Goal: Communication & Community: Answer question/provide support

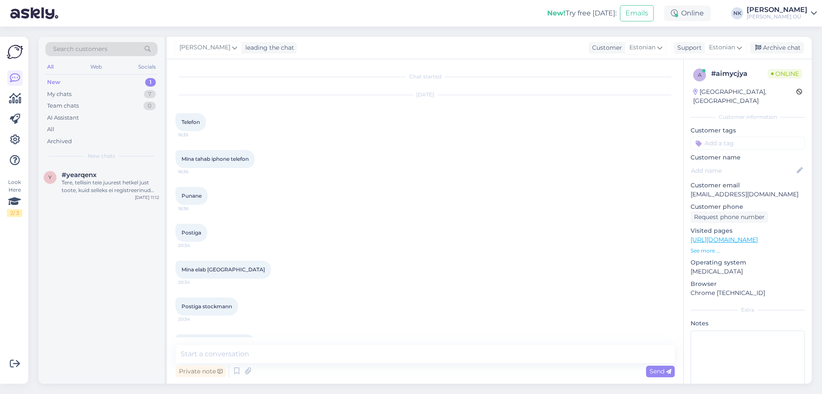
scroll to position [1064, 0]
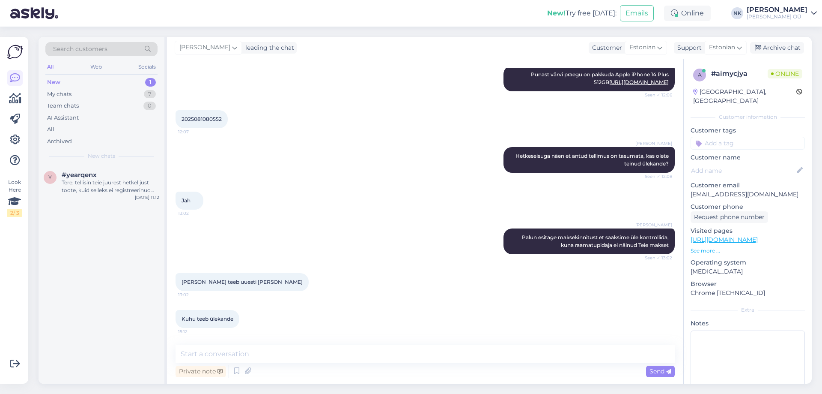
click at [206, 117] on span "2025081080552" at bounding box center [202, 119] width 40 height 6
copy div "2025081080552 12:07"
click at [298, 348] on textarea at bounding box center [425, 354] width 499 height 18
type textarea "Щ"
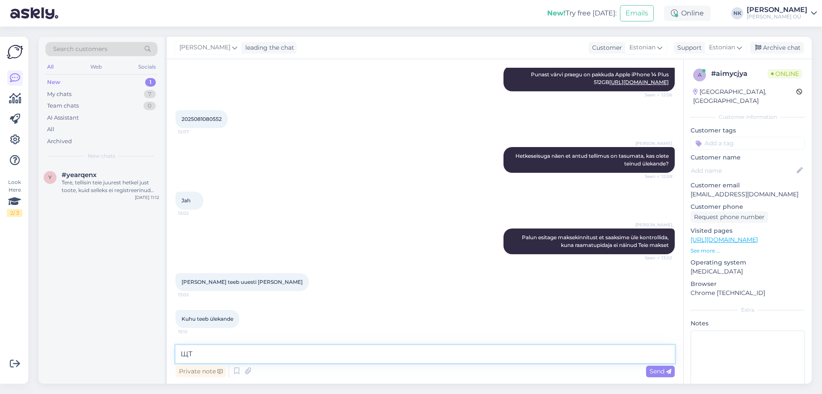
type textarea "Щ"
paste textarea "[FINANCIAL_ID]"
type textarea "[PERSON_NAME] OÜ [FINANCIAL_ID]. Selgitus: tellimuse number"
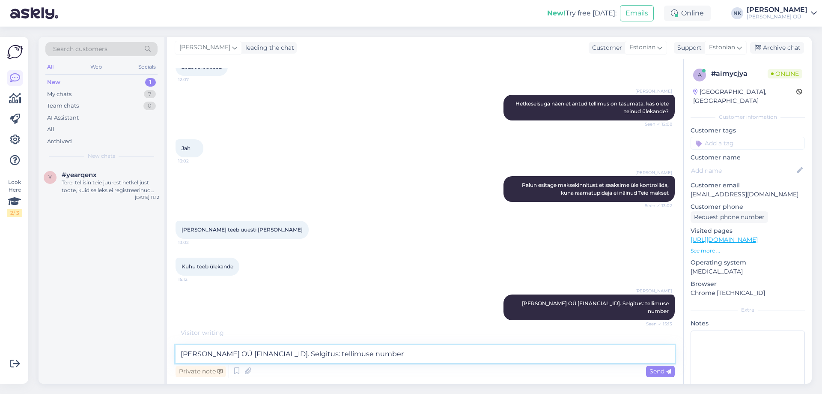
scroll to position [1146, 0]
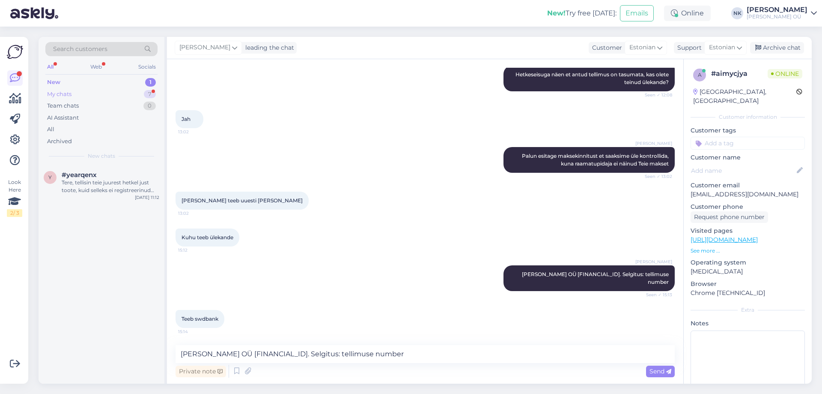
click at [92, 96] on div "My chats 7" at bounding box center [101, 94] width 112 height 12
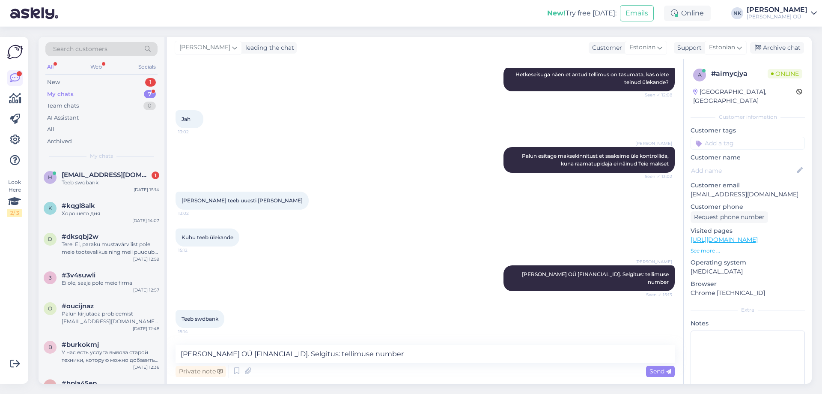
click at [121, 161] on div "Search customers All Web Socials New 1 My chats 7 Team chats 0 AI Assistant All…" at bounding box center [102, 101] width 126 height 128
click at [122, 166] on div "h [EMAIL_ADDRESS][DOMAIN_NAME] 1 Teeb swdbank [DATE] 15:14" at bounding box center [102, 180] width 126 height 31
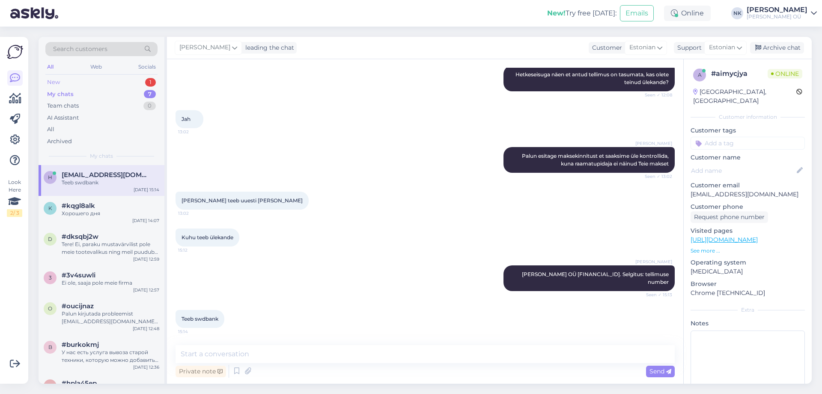
click at [95, 79] on div "New 1" at bounding box center [101, 82] width 112 height 12
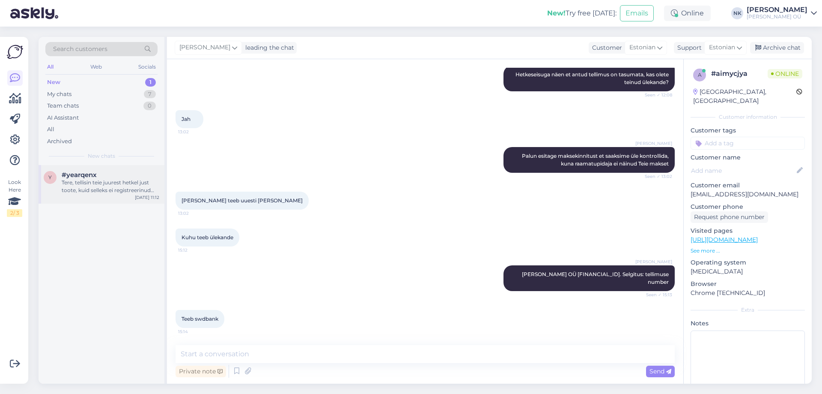
click at [132, 167] on div "y #yearqenx Tere, tellisin teie juurest hetkel just toote, kuid selleks ei regi…" at bounding box center [102, 184] width 126 height 39
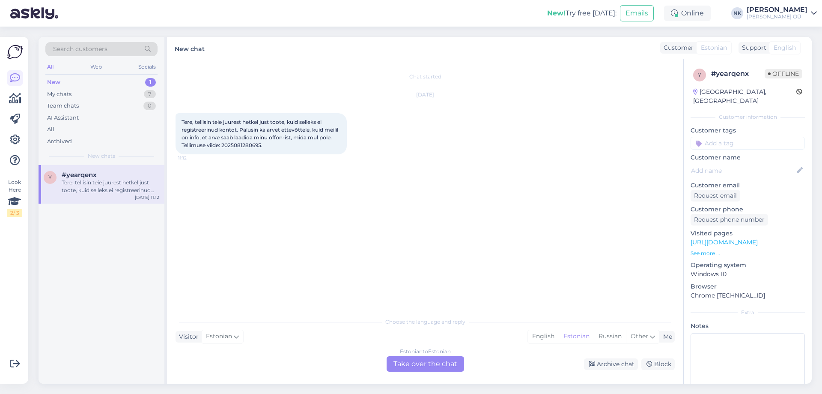
click at [437, 360] on div "Estonian to Estonian Take over the chat" at bounding box center [426, 363] width 78 height 15
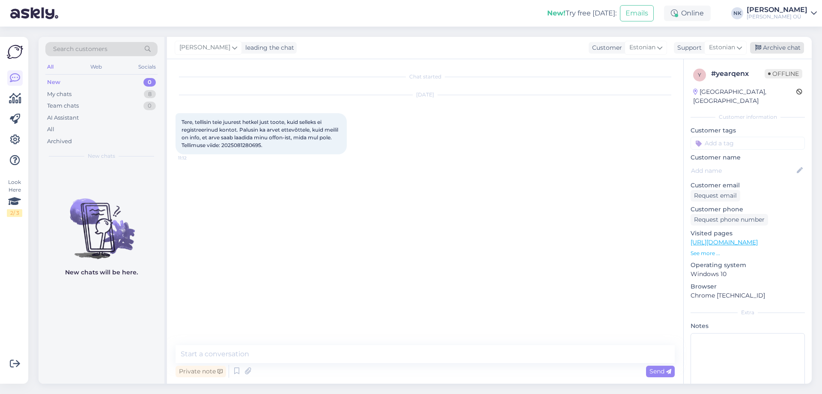
click at [784, 51] on div "Archive chat" at bounding box center [777, 48] width 54 height 12
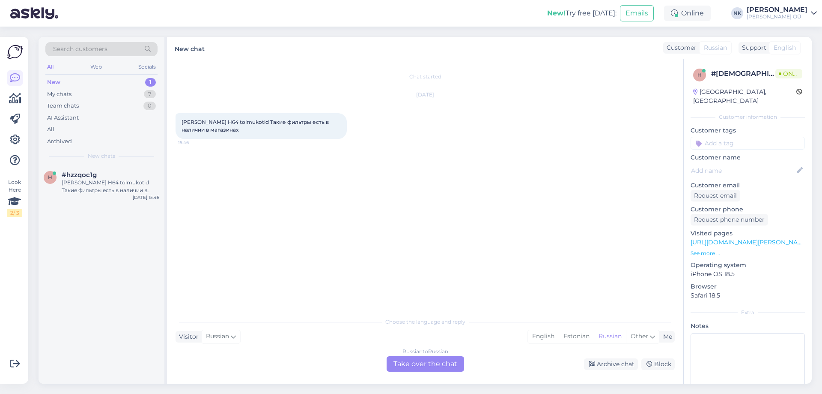
click at [755, 238] on link "[URL][DOMAIN_NAME][PERSON_NAME]" at bounding box center [750, 242] width 118 height 8
click at [406, 353] on div "Russian to Russian" at bounding box center [426, 351] width 46 height 8
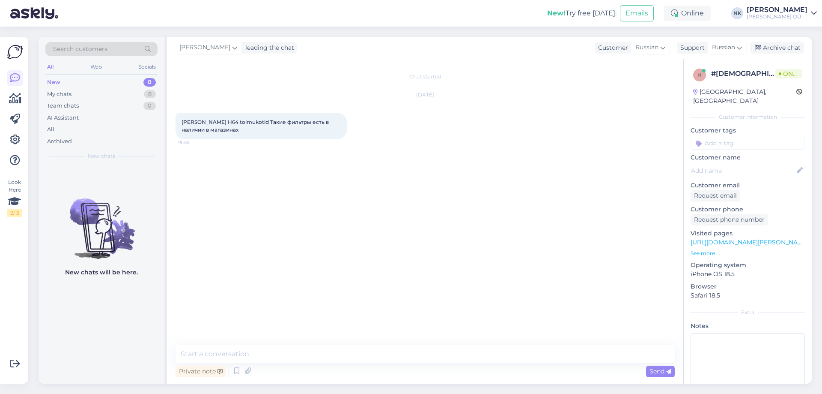
click at [383, 358] on textarea at bounding box center [425, 354] width 499 height 18
type textarea "Здравствуйте, да, есть в наличии в следующих магазинах: [GEOGRAPHIC_DATA] [GEOG…"
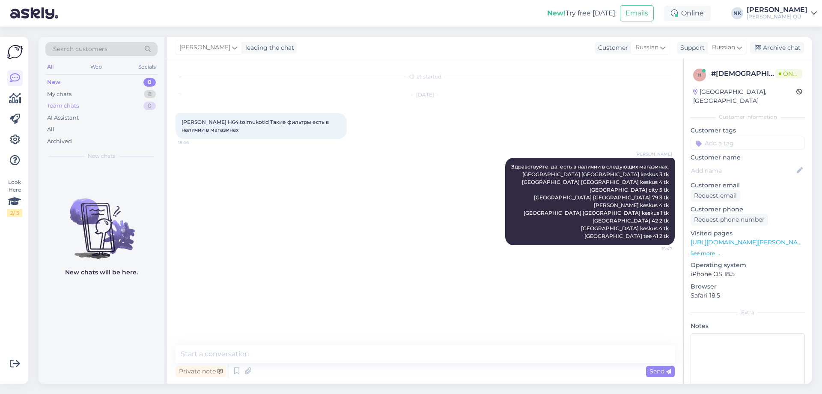
click at [125, 111] on div "New 0 My chats 8 Team chats 0 AI Assistant All Archived" at bounding box center [101, 111] width 112 height 71
click at [128, 96] on div "My chats 8" at bounding box center [101, 94] width 112 height 12
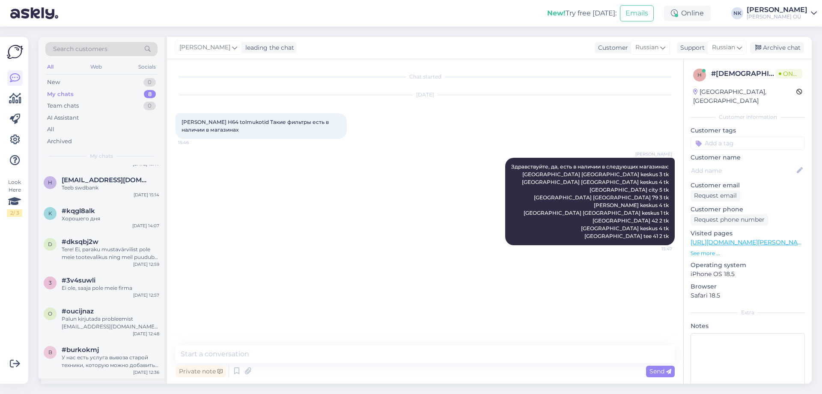
scroll to position [59, 0]
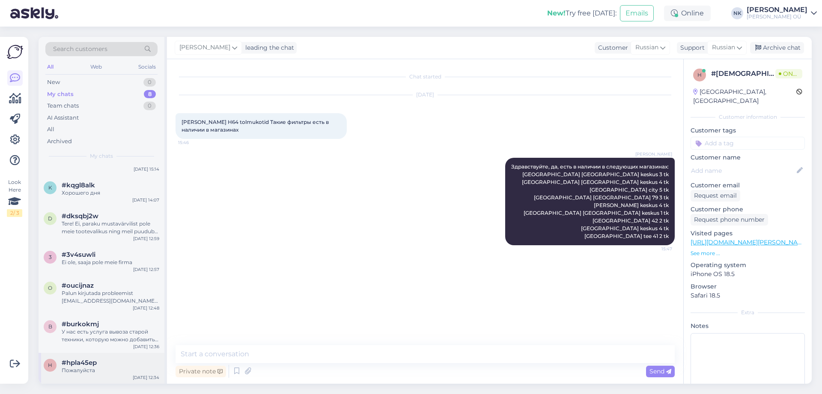
click at [111, 358] on div "h #hpla45ep Пожалуйста [DATE] 12:34" at bounding box center [102, 368] width 126 height 31
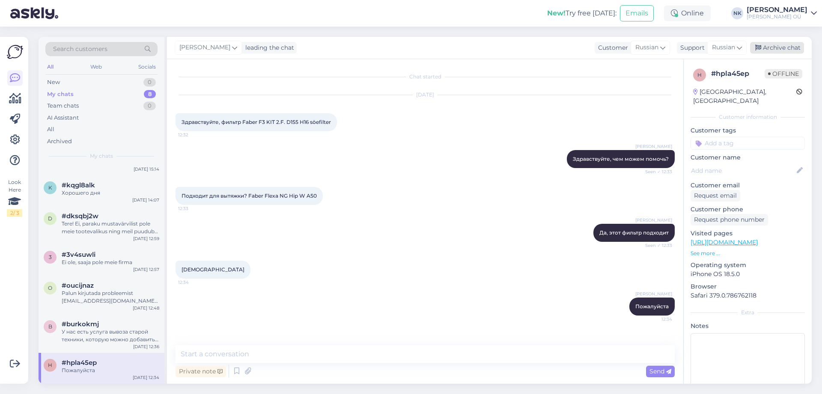
click at [785, 46] on div "Archive chat" at bounding box center [777, 48] width 54 height 12
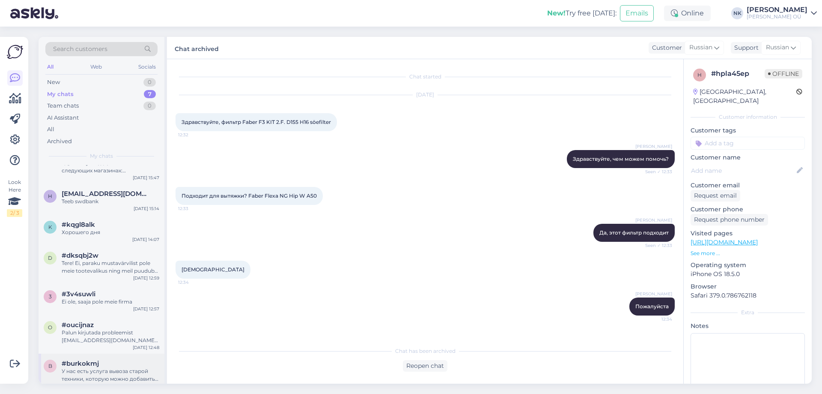
scroll to position [28, 0]
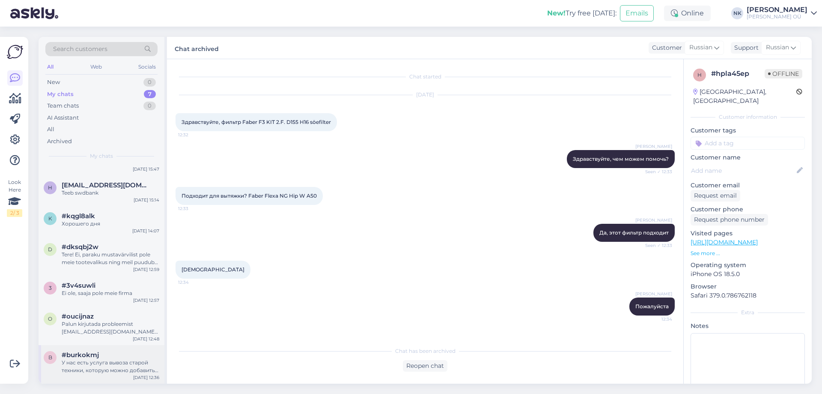
click at [130, 370] on div "У нас есть услуга вывоза старой техники, которую можно добавить если заказывает…" at bounding box center [111, 366] width 98 height 15
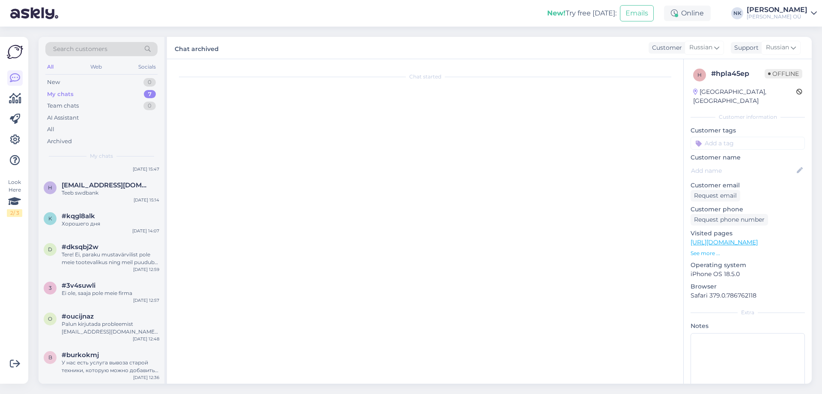
scroll to position [512, 0]
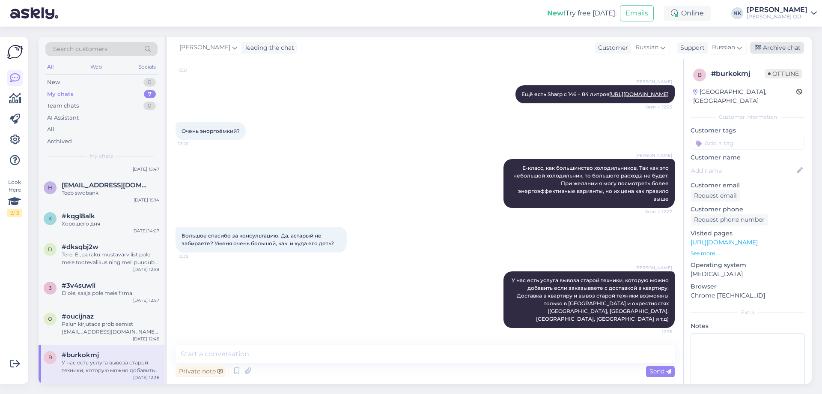
click at [780, 44] on div "Archive chat" at bounding box center [777, 48] width 54 height 12
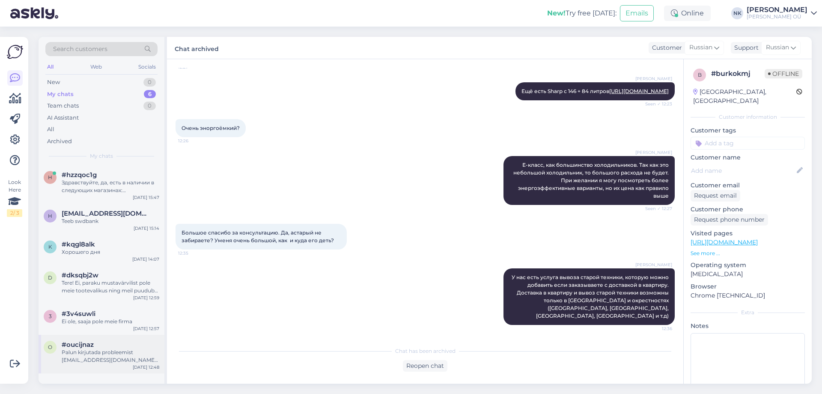
click at [97, 348] on div "Palun kirjutada probleemist [EMAIL_ADDRESS][DOMAIN_NAME] meilile ning lisada pa…" at bounding box center [111, 355] width 98 height 15
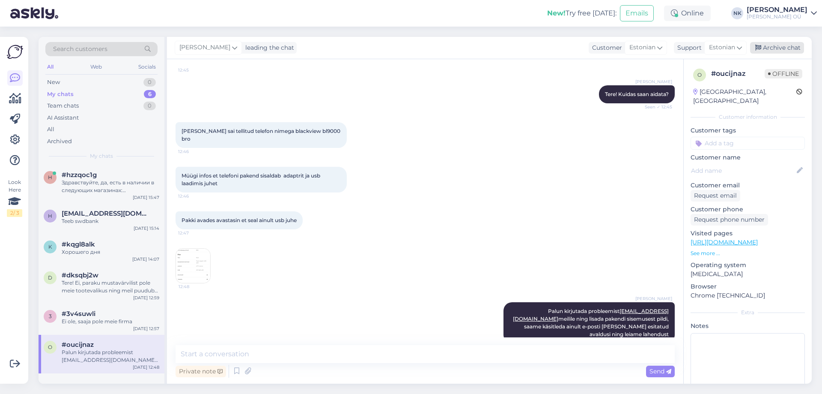
click at [794, 47] on div "Archive chat" at bounding box center [777, 48] width 54 height 12
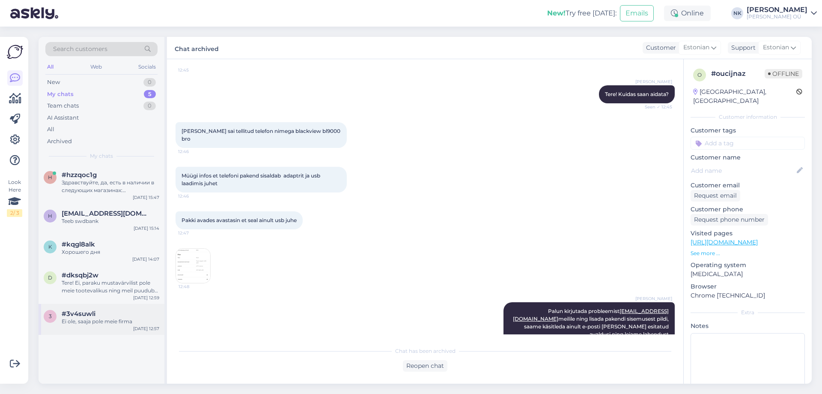
click at [121, 324] on div "Ei ole, saaja pole meie firma" at bounding box center [111, 321] width 98 height 8
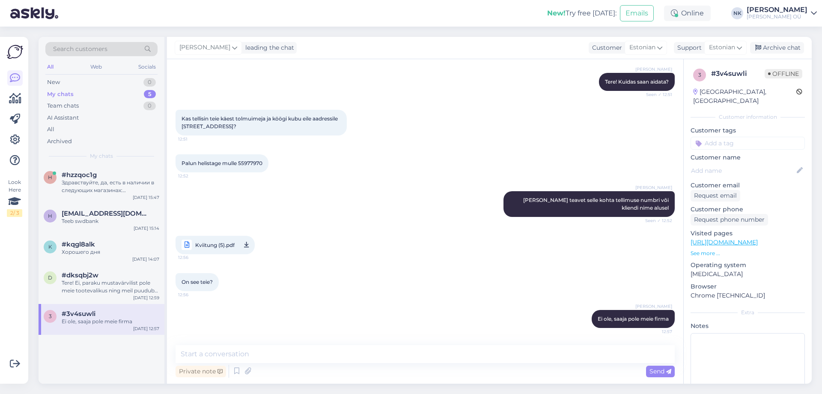
click at [774, 48] on div "Archive chat" at bounding box center [777, 48] width 54 height 12
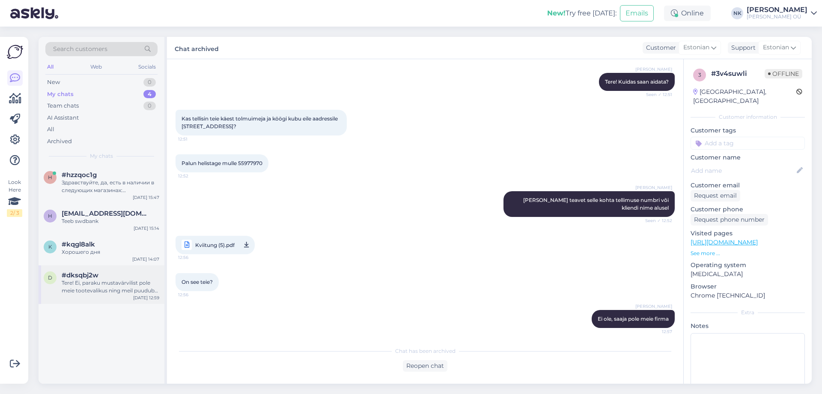
drag, startPoint x: 77, startPoint y: 290, endPoint x: 86, endPoint y: 286, distance: 9.4
click at [77, 290] on div "Tere! Ei, paraku mustavärvilist pole meie tootevalikus ning meil puudub teave k…" at bounding box center [111, 286] width 98 height 15
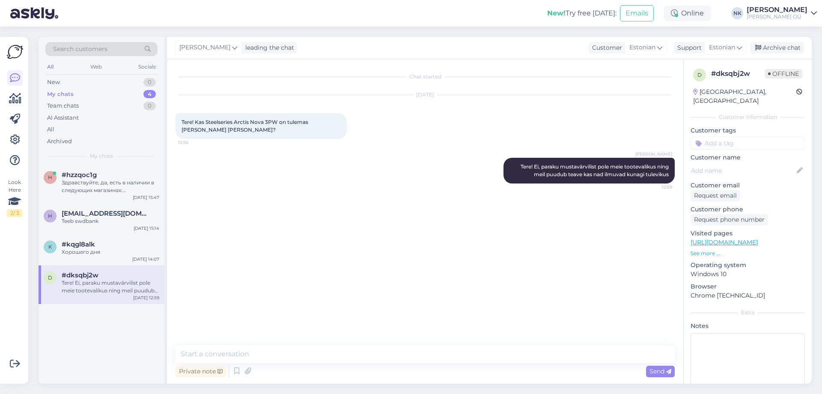
scroll to position [0, 0]
click at [777, 45] on div "Archive chat" at bounding box center [777, 48] width 54 height 12
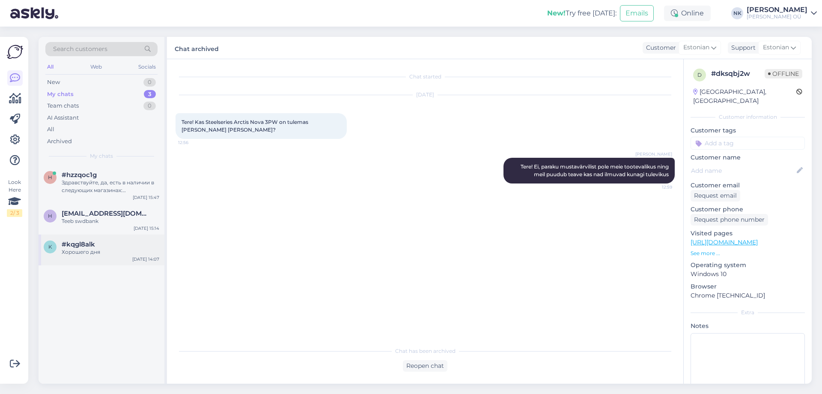
click at [71, 243] on span "#kqgl8alk" at bounding box center [78, 244] width 33 height 8
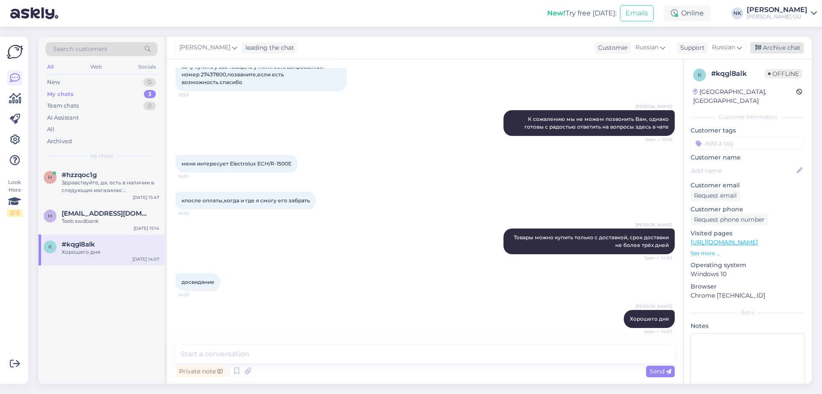
click at [783, 46] on div "Archive chat" at bounding box center [777, 48] width 54 height 12
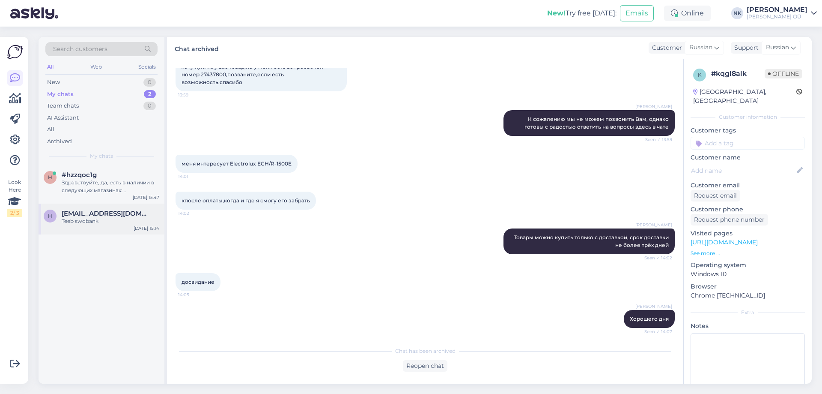
click at [70, 218] on div "Teeb swdbank" at bounding box center [111, 221] width 98 height 8
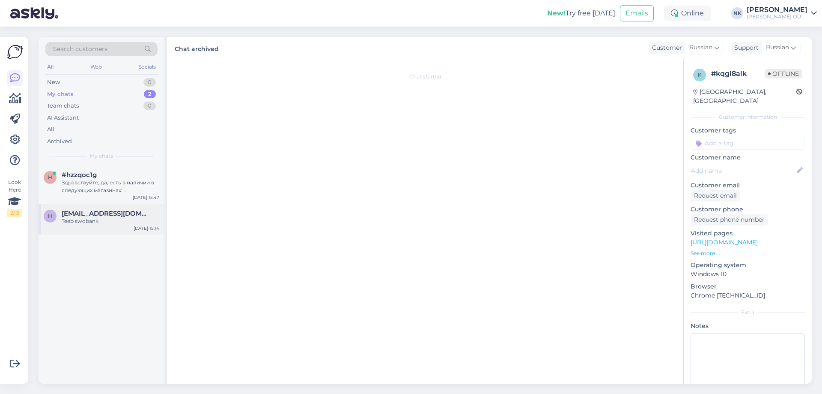
scroll to position [1146, 0]
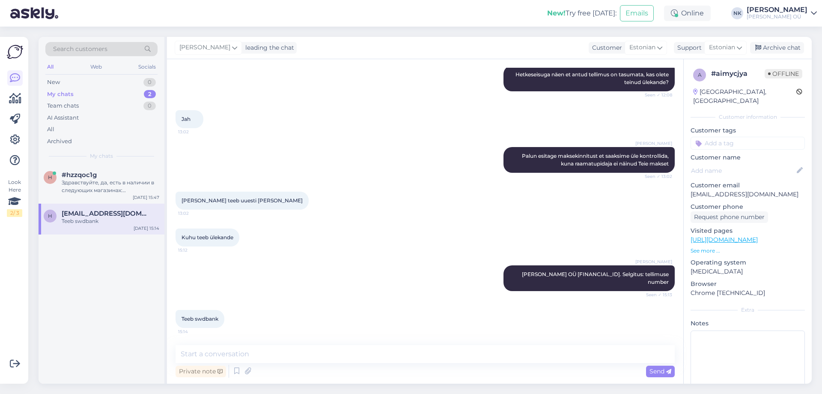
click at [765, 54] on div "[PERSON_NAME] leading the chat Customer Estonian Support Estonian Archive chat" at bounding box center [489, 48] width 645 height 22
click at [772, 49] on div "Archive chat" at bounding box center [777, 48] width 54 height 12
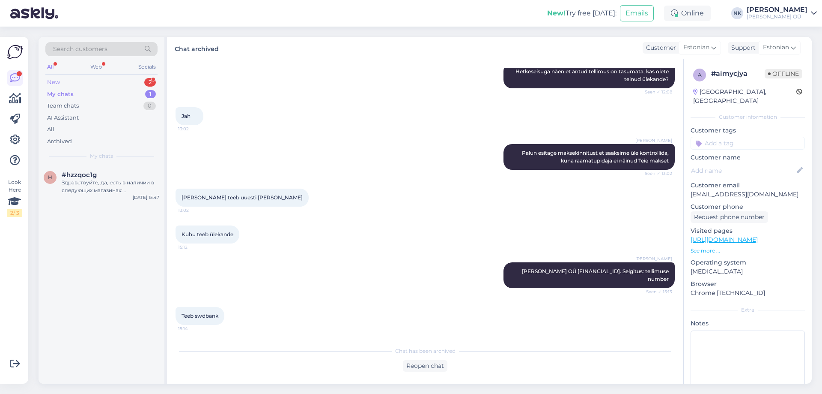
click at [124, 85] on div "New 2" at bounding box center [101, 82] width 112 height 12
click at [105, 194] on div "r #rqq0imam 1 Tere, kuidas tellitud [PERSON_NAME] tagasi saata? [DATE] 16:01" at bounding box center [102, 184] width 126 height 39
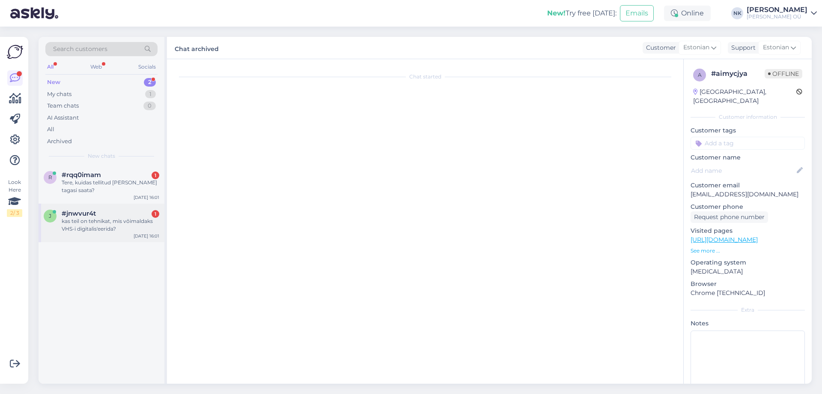
scroll to position [0, 0]
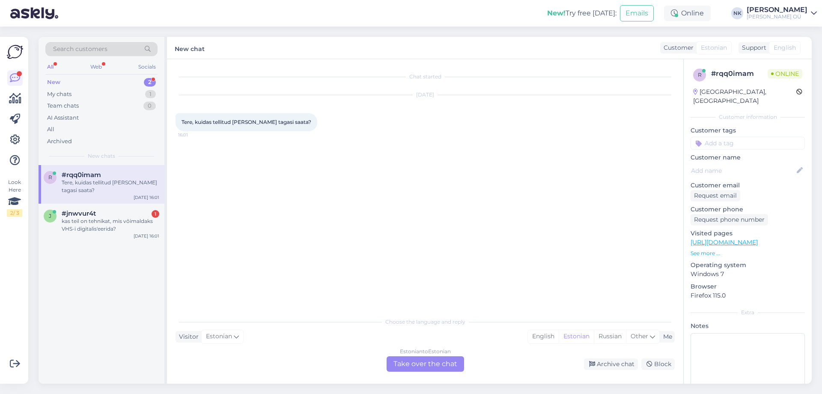
click at [394, 339] on div "Visitor Estonian Me English Estonian Russian Other" at bounding box center [425, 337] width 499 height 12
click at [407, 352] on div "Estonian to Estonian" at bounding box center [425, 351] width 51 height 8
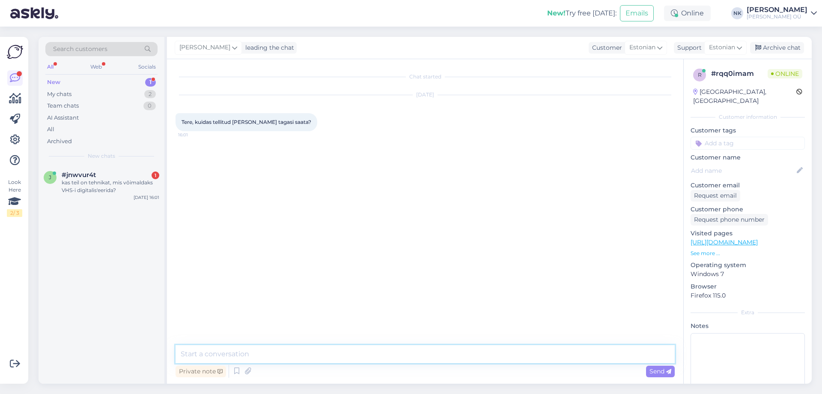
click at [372, 355] on textarea at bounding box center [425, 354] width 499 height 18
click at [366, 352] on textarea at bounding box center [425, 354] width 499 height 18
type textarea "Tere! Kui soovite tagastada [PERSON_NAME], palume esitada vabas vormis avalduse…"
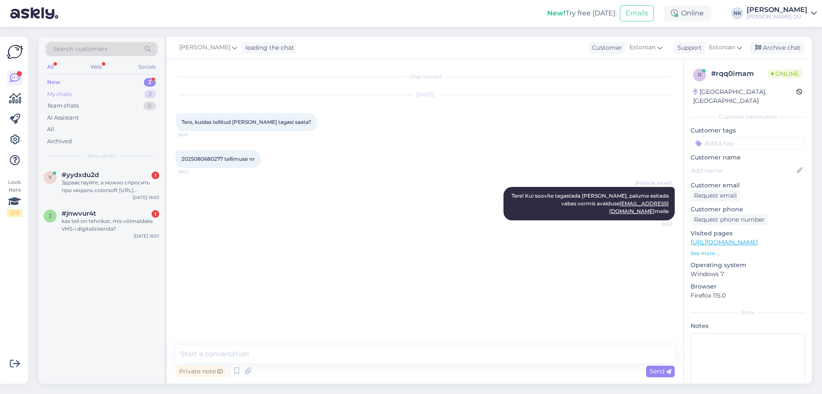
click at [125, 98] on div "My chats 2" at bounding box center [101, 94] width 112 height 12
click at [117, 89] on div "My chats 2" at bounding box center [101, 94] width 112 height 12
click at [119, 85] on div "New 2" at bounding box center [101, 82] width 112 height 12
click at [121, 79] on div "New 2" at bounding box center [101, 82] width 112 height 12
click at [108, 181] on div "Меня интересует вопрос это выпуск 2024 или обновленная поставка которая вышла 2…" at bounding box center [111, 186] width 98 height 15
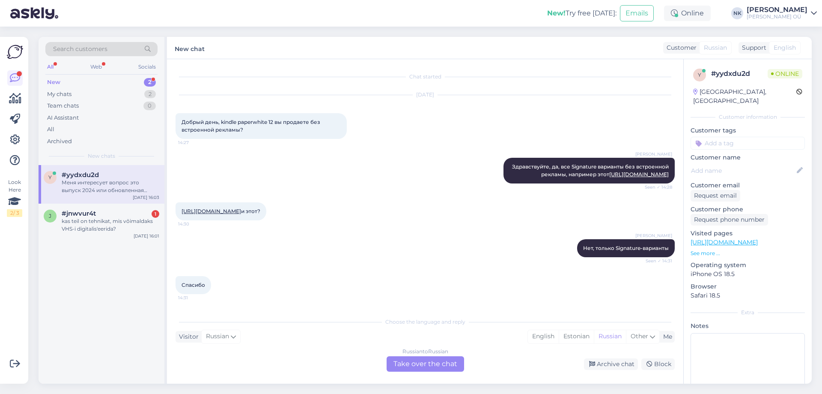
scroll to position [188, 0]
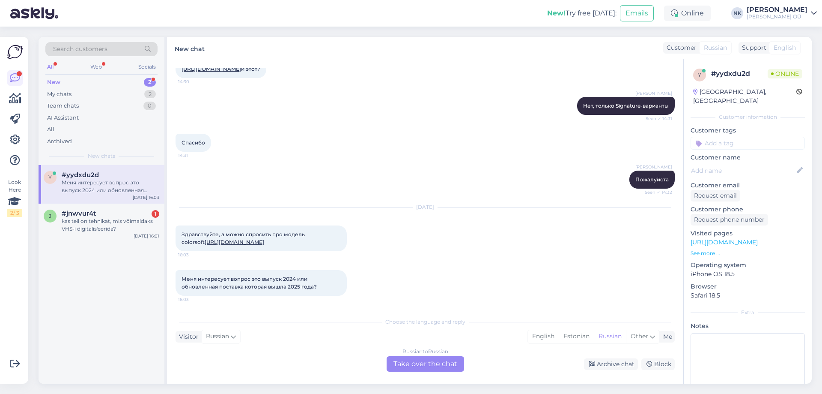
click at [433, 359] on div "Russian to Russian Take over the chat" at bounding box center [426, 363] width 78 height 15
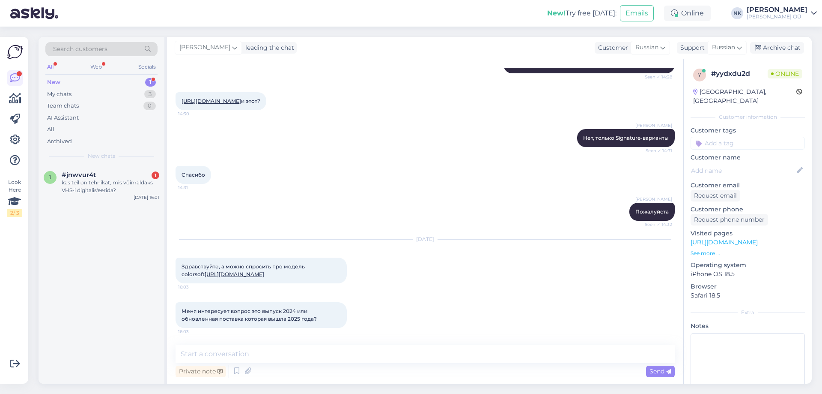
scroll to position [156, 0]
click at [264, 274] on link "[URL][DOMAIN_NAME]" at bounding box center [235, 274] width 60 height 6
click at [113, 185] on div "kas teil on tehnikat, mis võimaldaks VHS-i digitalis'eerida?" at bounding box center [111, 186] width 98 height 15
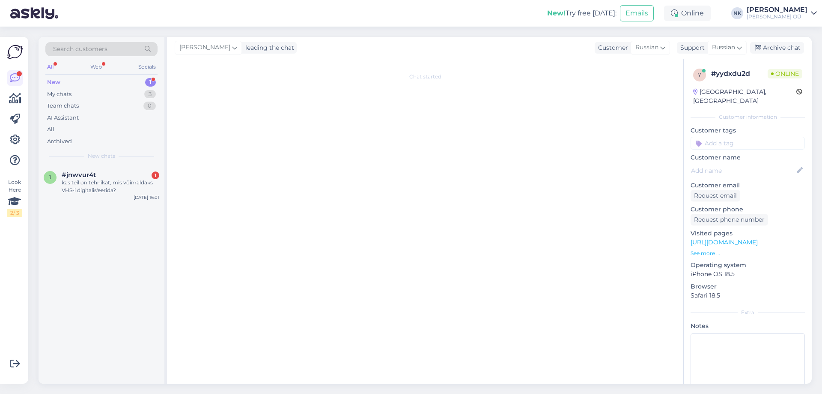
scroll to position [0, 0]
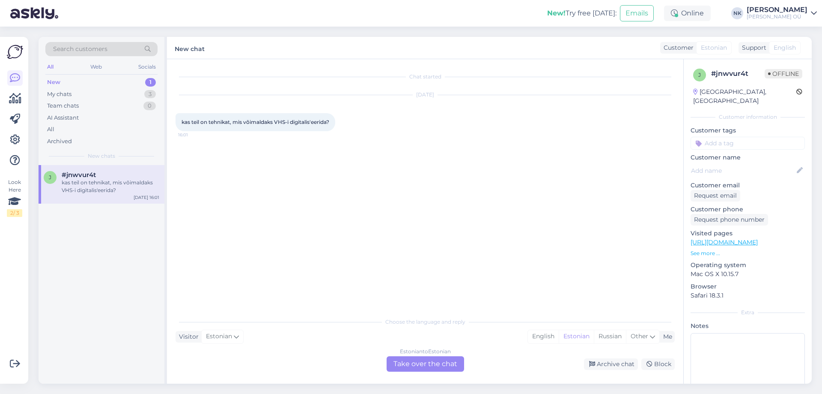
click at [425, 362] on div "Estonian to Estonian Take over the chat" at bounding box center [426, 363] width 78 height 15
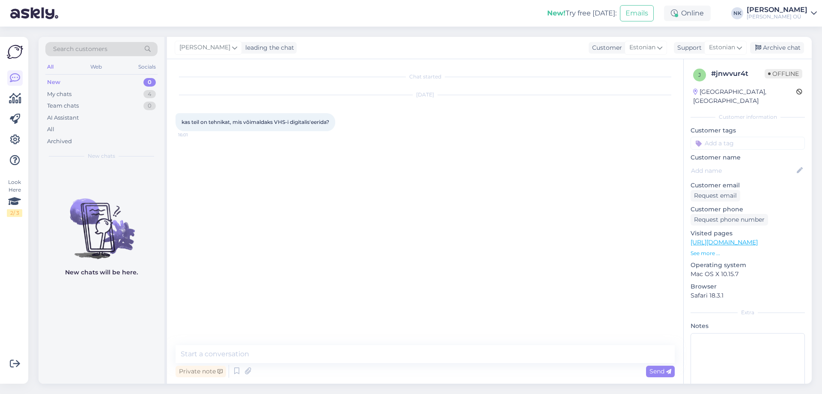
click at [758, 238] on link "[URL][DOMAIN_NAME]" at bounding box center [724, 242] width 67 height 8
click at [341, 341] on div "Chat started [DATE] kas teil on tehnikat, mis võimaldaks VHS-i digitalis'eerida…" at bounding box center [425, 221] width 517 height 324
click at [345, 347] on textarea at bounding box center [425, 354] width 499 height 18
type textarea "Tere! Ei, kahjuks meil pole sellist toodet"
click at [85, 92] on div "My chats 4" at bounding box center [101, 94] width 112 height 12
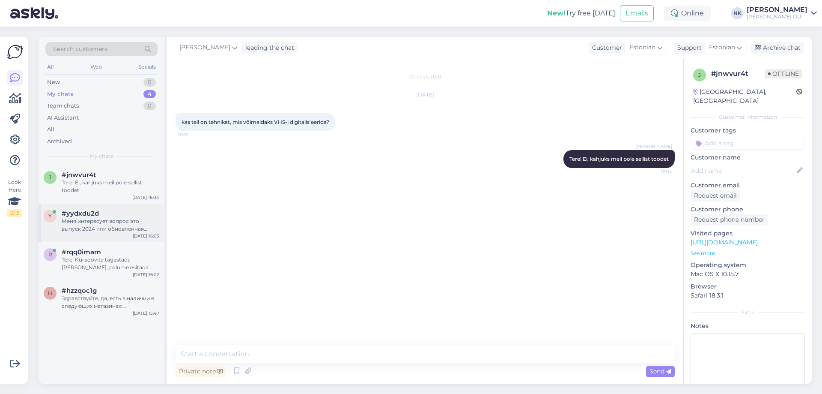
click at [119, 220] on div "Меня интересует вопрос это выпуск 2024 или обновленная поставка которая вышла 2…" at bounding box center [111, 224] width 98 height 15
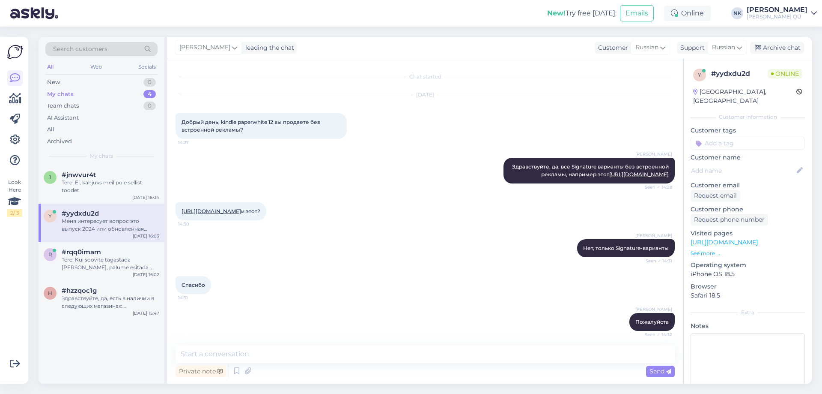
scroll to position [156, 0]
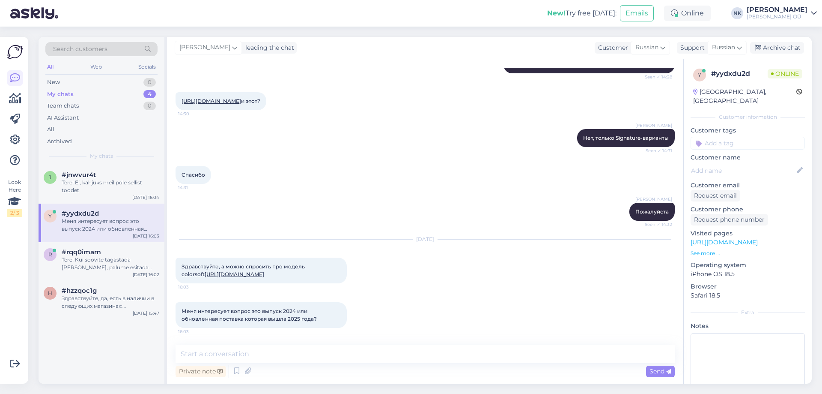
click at [229, 366] on div at bounding box center [229, 371] width 0 height 13
click at [232, 356] on textarea at bounding box center [425, 354] width 499 height 18
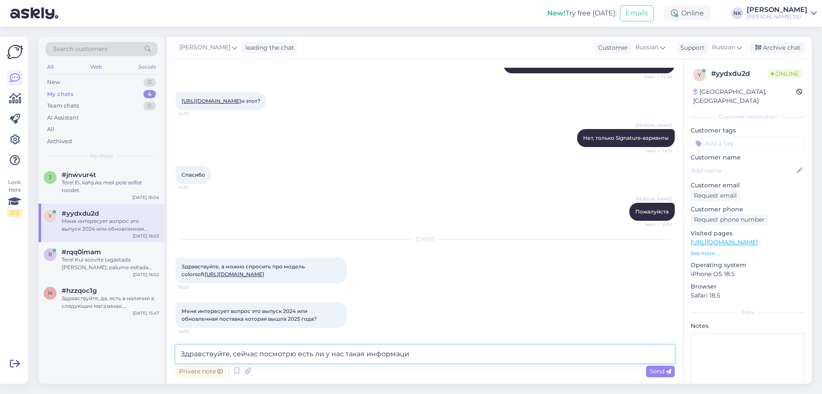
type textarea "Здравствуйте, сейчас посмотрю есть ли у нас такая информация"
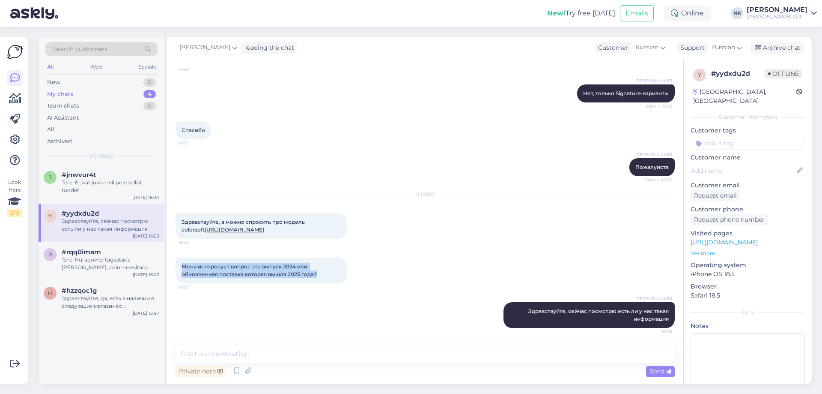
drag, startPoint x: 182, startPoint y: 266, endPoint x: 318, endPoint y: 274, distance: 135.6
click at [318, 274] on div "Меня интересует вопрос это выпуск 2024 или обновленная поставка которая вышла 2…" at bounding box center [261, 270] width 171 height 26
copy span "Меня интересует вопрос это выпуск 2024 или обновленная поставка которая вышла 2…"
click at [239, 292] on div "Меня интересует вопрос это выпуск 2024 или обновленная поставка которая вышла 2…" at bounding box center [425, 270] width 499 height 45
click at [233, 344] on div "Chat started [DATE] Добрый день, kindle paperwhite 12 вы продаете без встроенно…" at bounding box center [425, 221] width 517 height 324
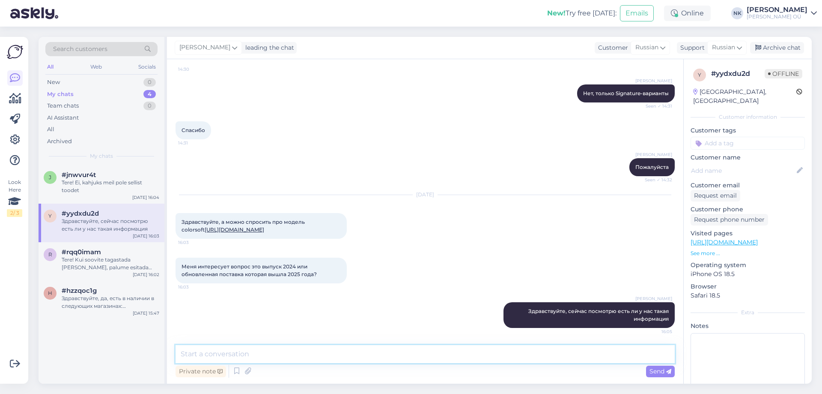
click at [234, 347] on textarea at bounding box center [425, 354] width 499 height 18
click at [259, 354] on textarea at bounding box center [425, 354] width 499 height 18
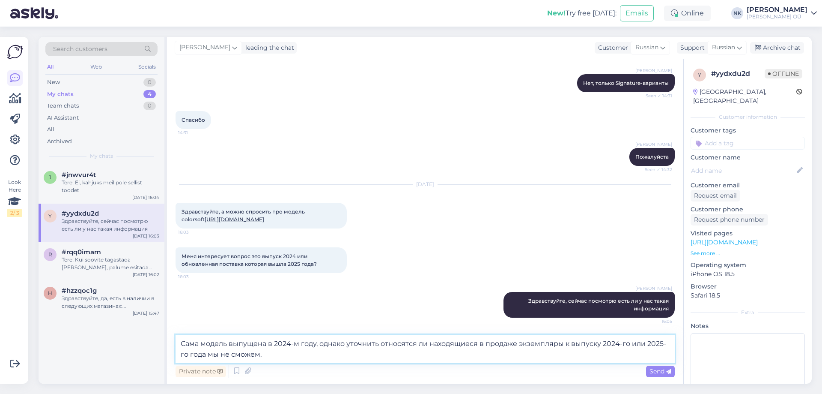
click at [303, 357] on textarea "Сама модель выпущена в 2024-м году, однако уточнить относятся ли находящиеся в …" at bounding box center [425, 349] width 499 height 28
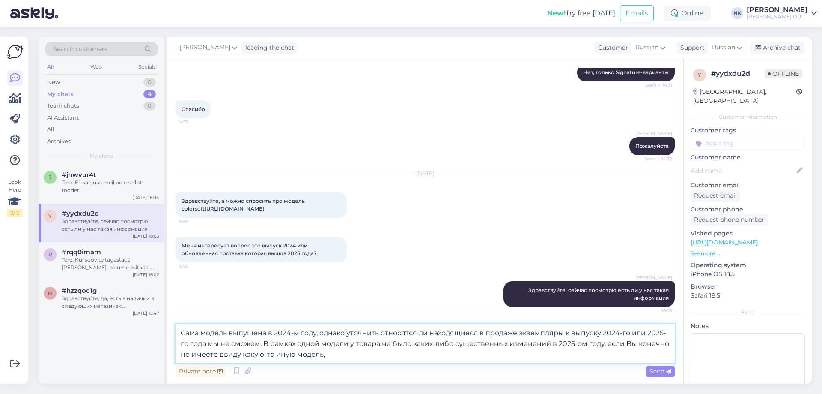
type textarea "Сама модель выпущена в 2024-м году, однако уточнить относятся ли находящиеся в …"
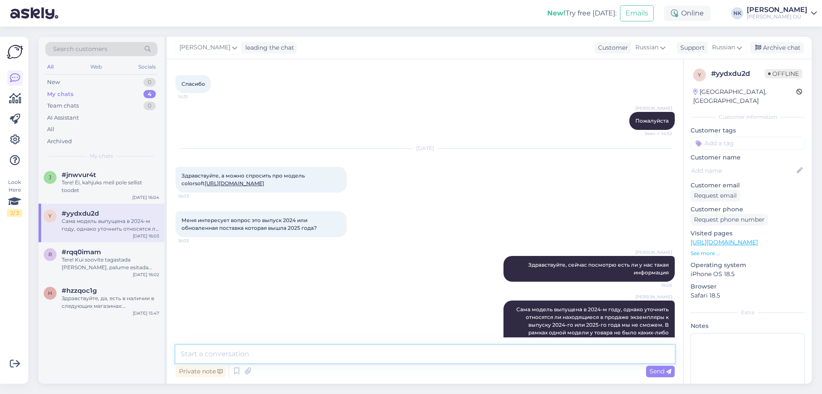
scroll to position [276, 0]
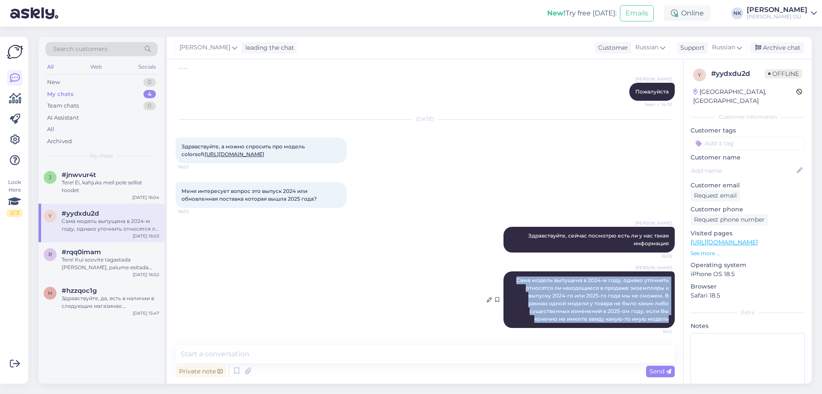
drag, startPoint x: 510, startPoint y: 276, endPoint x: 664, endPoint y: 317, distance: 159.1
click at [664, 317] on div "[PERSON_NAME] Сама модель выпущена в 2024-м году, однако уточнить относятся ли …" at bounding box center [589, 299] width 171 height 57
copy span "Сама модель выпущена в 2024-м году, однако уточнить относятся ли находящиеся в …"
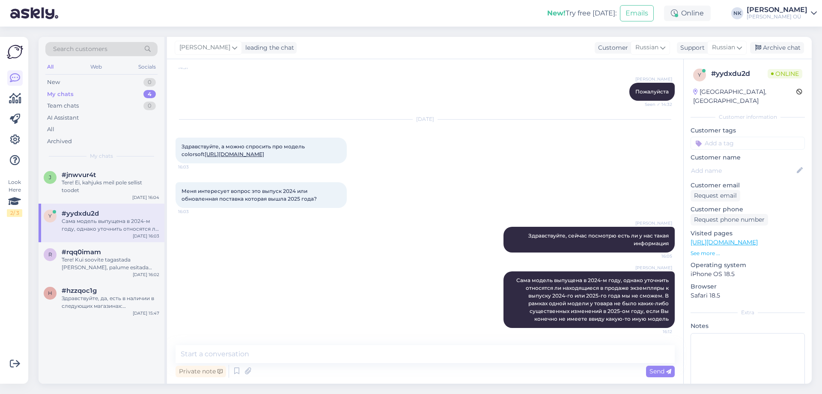
click at [303, 261] on div "[PERSON_NAME] Здравствуйте, сейчас посмотрю есть ли у нас такая информация 16:05" at bounding box center [425, 239] width 499 height 45
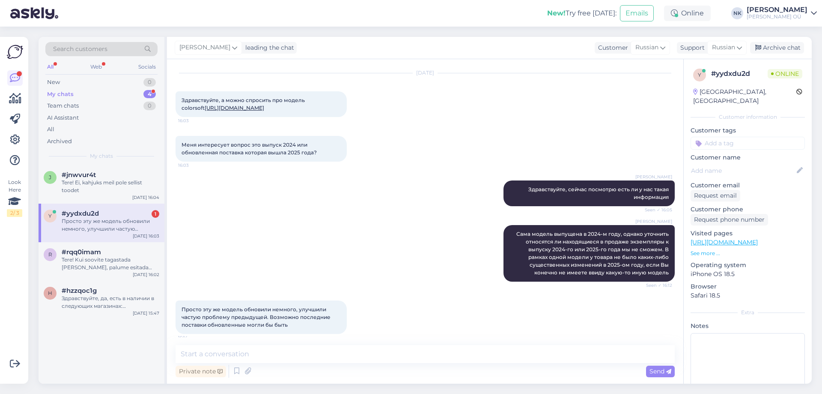
scroll to position [329, 0]
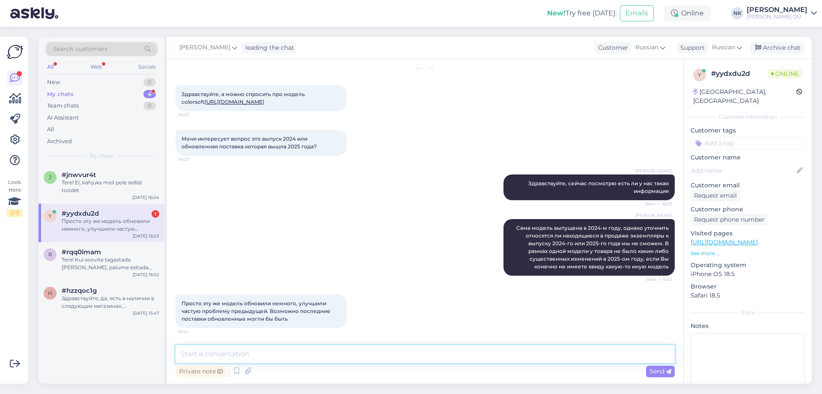
click at [281, 356] on textarea at bounding box center [425, 354] width 499 height 18
click at [102, 224] on div "Просто эту же модель обновили немного, улучшили частую проблему предыдущей. Воз…" at bounding box center [111, 224] width 98 height 15
click at [341, 352] on textarea at bounding box center [425, 354] width 499 height 18
click at [243, 359] on textarea at bounding box center [425, 354] width 499 height 18
click at [244, 352] on textarea at bounding box center [425, 354] width 499 height 18
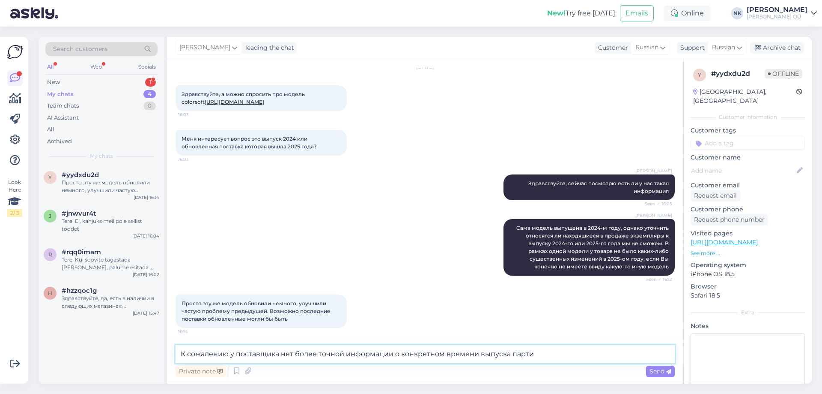
type textarea "К сожалению у поставщика нет более точной информации о конкретном времени выпус…"
drag, startPoint x: 562, startPoint y: 353, endPoint x: 117, endPoint y: 298, distance: 448.1
click at [117, 298] on div "Search customers All Web Socials New 1 My chats 4 Team chats 0 AI Assistant All…" at bounding box center [426, 210] width 774 height 347
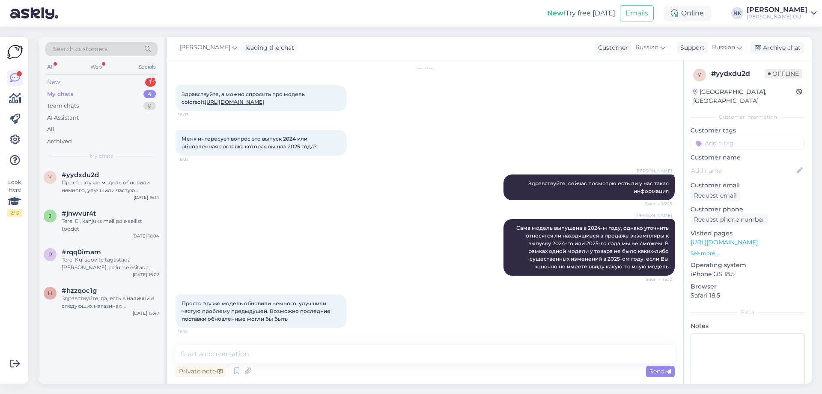
click at [116, 82] on div "New 1" at bounding box center [101, 82] width 112 height 12
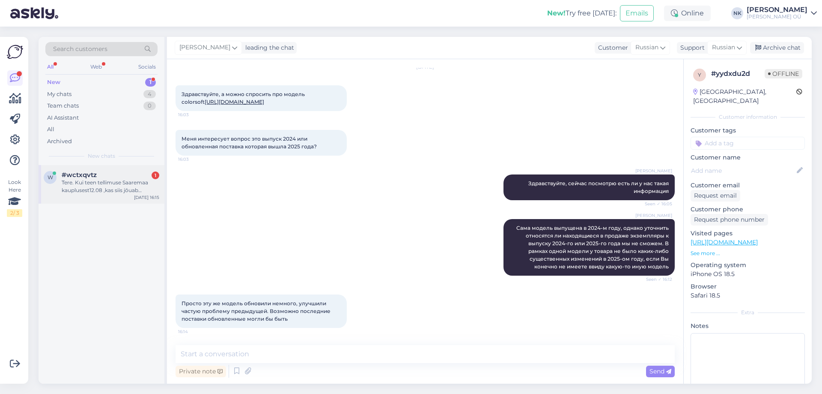
click at [105, 173] on div "#wctxqvtz 1" at bounding box center [111, 175] width 98 height 8
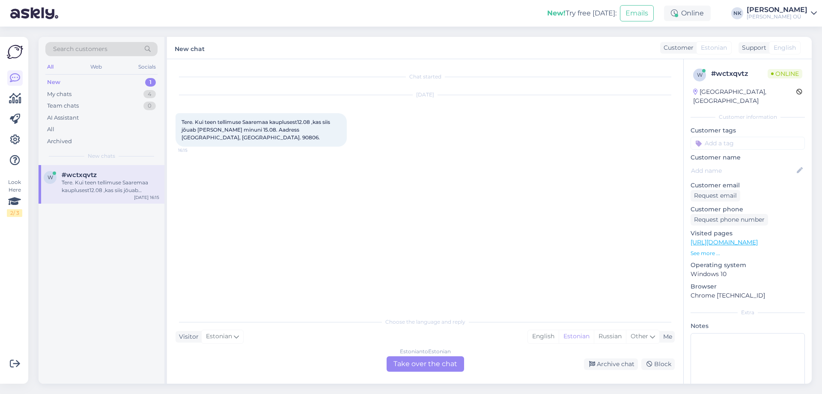
click at [427, 360] on div "Estonian to Estonian Take over the chat" at bounding box center [426, 363] width 78 height 15
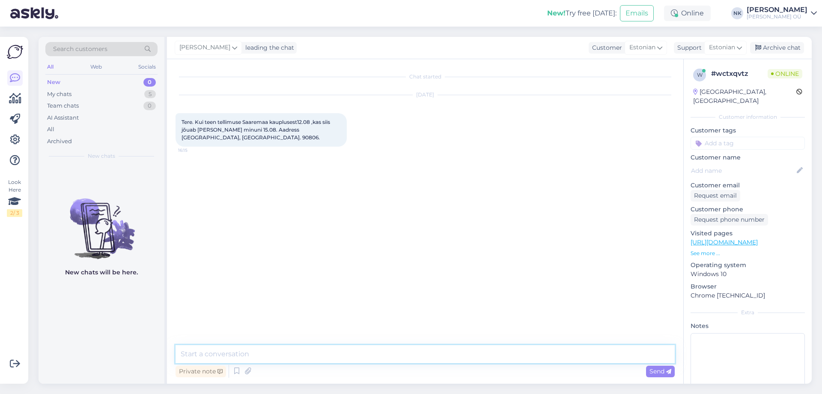
click at [283, 353] on textarea at bounding box center [425, 354] width 499 height 18
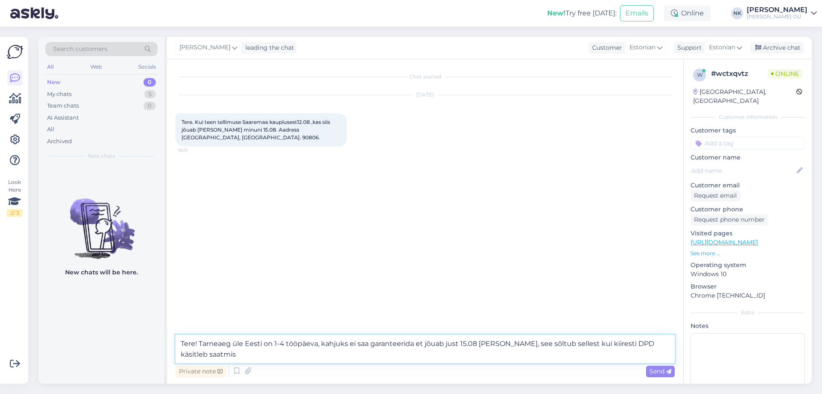
type textarea "Tere! Tarneaeg üle Eesti on 1-4 tööpäeva, kahjuks ei saa garanteerida et jõuab …"
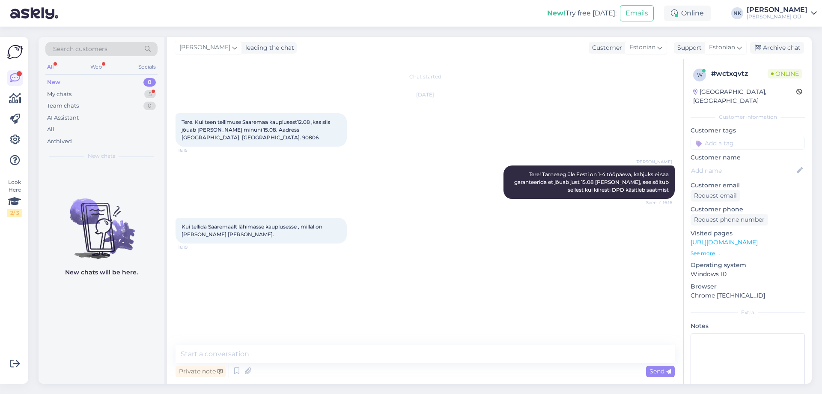
click at [290, 330] on div "Chat started [DATE] Tere. Kui teen tellimuse Saaremaa kauplusest12.08 ,kas siis…" at bounding box center [429, 202] width 507 height 269
click at [288, 343] on div "Chat started [DATE] Tere. Kui teen tellimuse Saaremaa kauplusest12.08 ,kas siis…" at bounding box center [425, 221] width 517 height 324
click at [285, 351] on textarea at bounding box center [425, 354] width 499 height 18
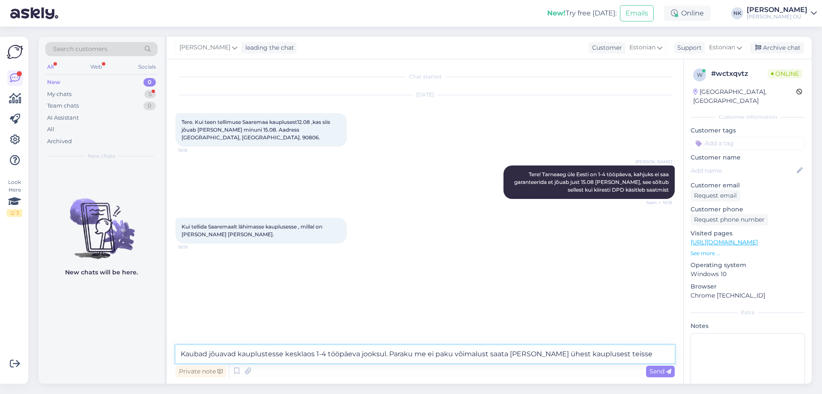
click at [313, 354] on textarea "Kaubad jõuavad kauplustesse kesklaos 1-4 tööpäeva jooksul. Paraku me ei paku võ…" at bounding box center [425, 354] width 499 height 18
type textarea "Kaubad jõuavad kauplustesse kesklaost 1-4 tööpäeva jooksul. Paraku me ei paku v…"
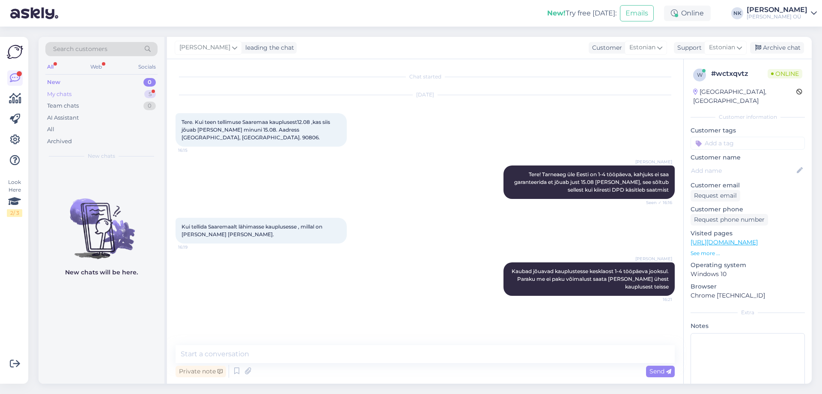
click at [108, 99] on div "My chats 5" at bounding box center [101, 94] width 112 height 12
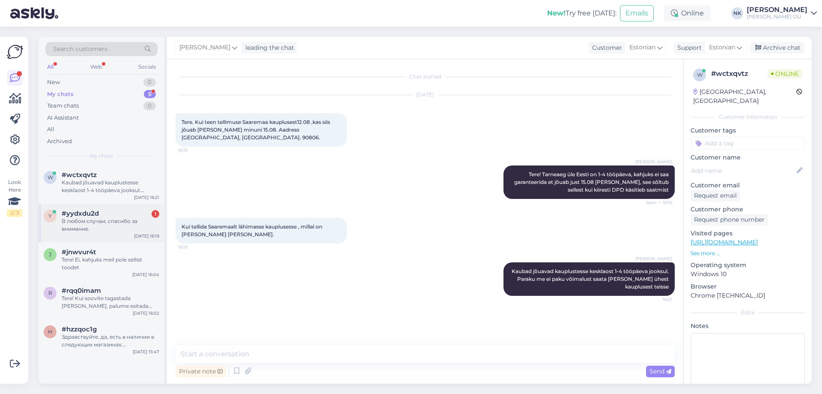
drag, startPoint x: 117, startPoint y: 220, endPoint x: 142, endPoint y: 218, distance: 24.9
click at [117, 220] on div "В любом случаи, спасибо за внимание." at bounding box center [111, 224] width 98 height 15
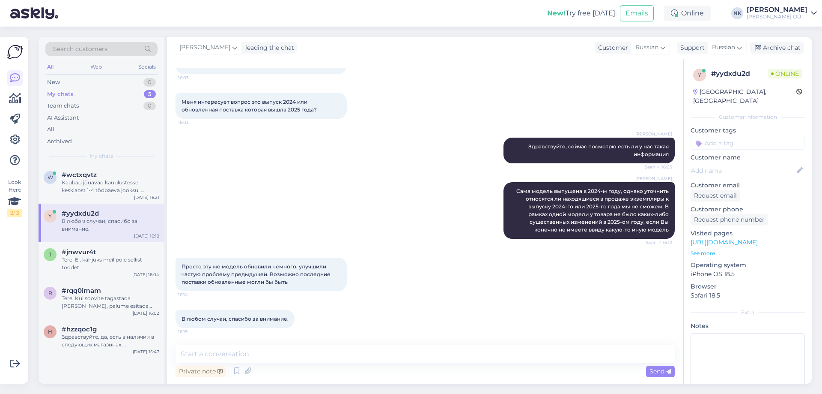
click at [305, 365] on div "Private note Send" at bounding box center [425, 371] width 499 height 16
drag, startPoint x: 302, startPoint y: 359, endPoint x: 302, endPoint y: 354, distance: 4.3
click at [302, 356] on textarea at bounding box center [425, 354] width 499 height 18
click at [302, 351] on textarea at bounding box center [425, 354] width 499 height 18
type textarea "Пожалуйста"
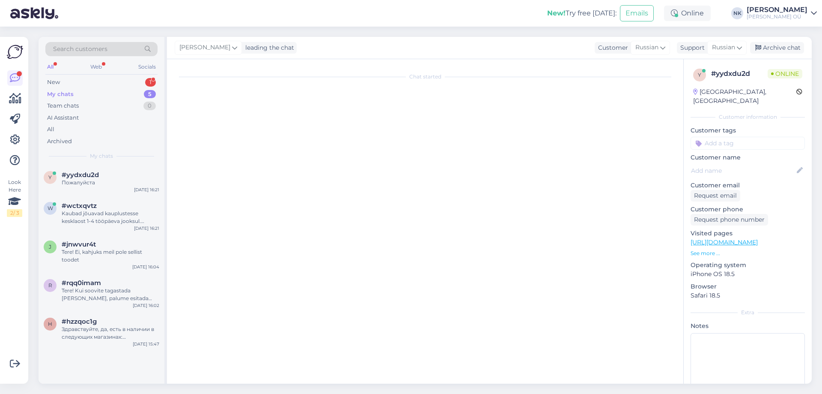
scroll to position [0, 0]
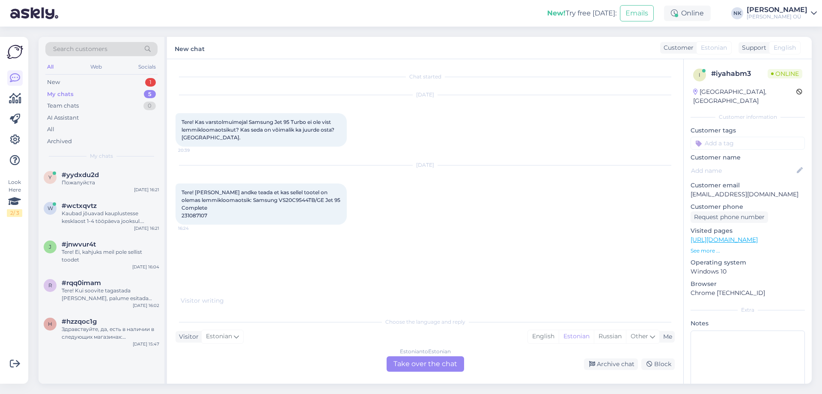
click at [741, 236] on link "[URL][DOMAIN_NAME]" at bounding box center [724, 240] width 67 height 8
click at [423, 359] on div "Estonian to Estonian Take over the chat" at bounding box center [426, 363] width 78 height 15
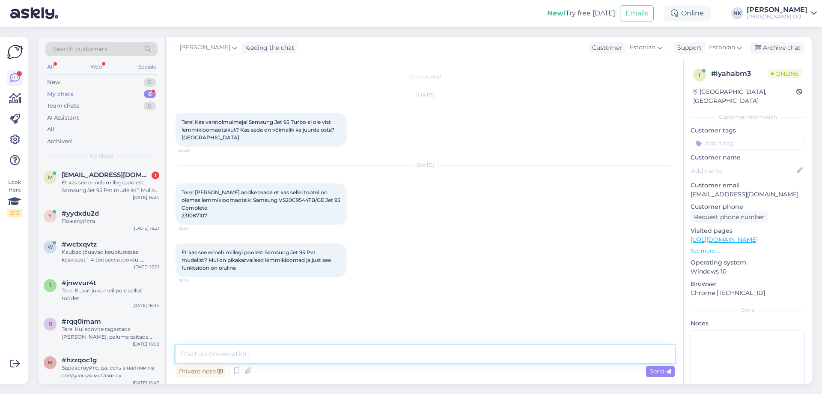
click at [270, 345] on textarea at bounding box center [425, 354] width 499 height 18
click at [271, 350] on textarea at bounding box center [425, 354] width 499 height 18
drag, startPoint x: 261, startPoint y: 201, endPoint x: 305, endPoint y: 200, distance: 44.1
click at [305, 200] on span "Tere! [PERSON_NAME] andke teada et kas sellel tootel on olemas lemmikloomaotsik…" at bounding box center [262, 204] width 160 height 30
copy span "VS20C9544TB/GE"
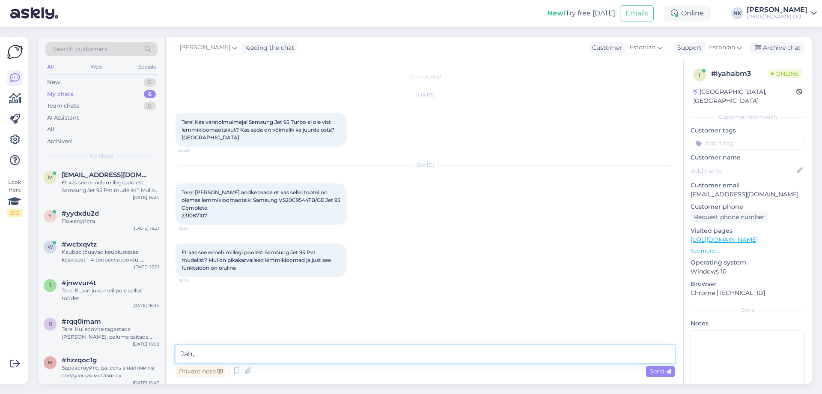
click at [220, 346] on textarea "Jah," at bounding box center [425, 354] width 499 height 18
paste textarea "VS20C9544TB/GE"
click at [422, 356] on textarea "Jah, VS20C9544TB/GE tolmuimejal on olemas Pet Tool+ otsik, mis" at bounding box center [425, 354] width 499 height 18
drag, startPoint x: 268, startPoint y: 252, endPoint x: 320, endPoint y: 251, distance: 51.8
click at [320, 251] on span "Et kas see erineb millegi poolest Samsung Jet 95 Pet mudelist? Mul on pikakarva…" at bounding box center [257, 260] width 151 height 22
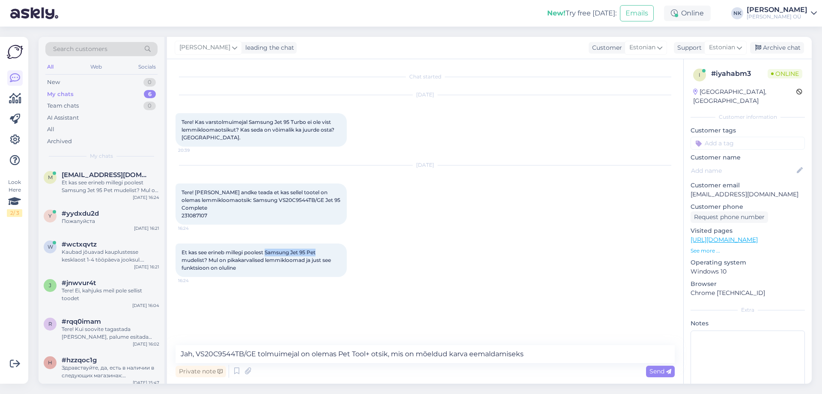
copy span "Samsung Jet 95 Pet"
drag, startPoint x: 568, startPoint y: 350, endPoint x: 568, endPoint y: 345, distance: 4.7
click at [568, 350] on textarea "Jah, VS20C9544TB/GE tolmuimejal on olemas Pet Tool+ otsik, mis on mõeldud karva…" at bounding box center [425, 354] width 499 height 18
drag, startPoint x: 251, startPoint y: 121, endPoint x: 308, endPoint y: 122, distance: 57.4
click at [308, 122] on span "Tere! Kas varstolmuimejal Samsung Jet 95 Turbo ei ole vist lemmikloomaotsikut? …" at bounding box center [259, 130] width 154 height 22
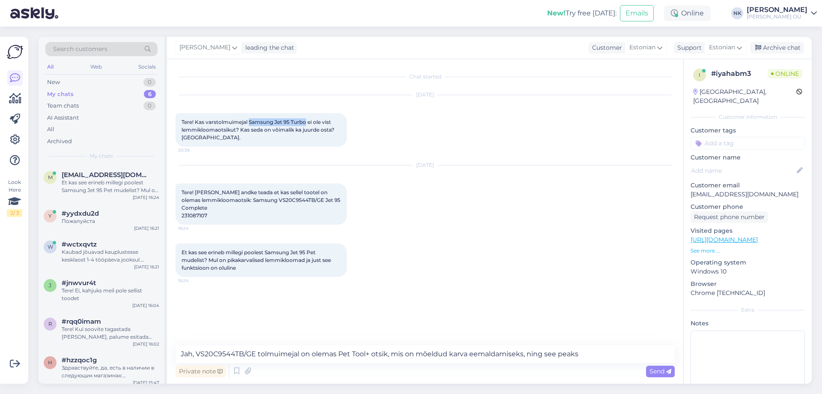
copy span "Samsung Jet 95 Turbo"
click at [616, 356] on textarea "Jah, VS20C9544TB/GE tolmuimejal on olemas Pet Tool+ otsik, mis on mõeldud karva…" at bounding box center [425, 354] width 499 height 18
paste textarea "Samsung Jet 95 Turbo"
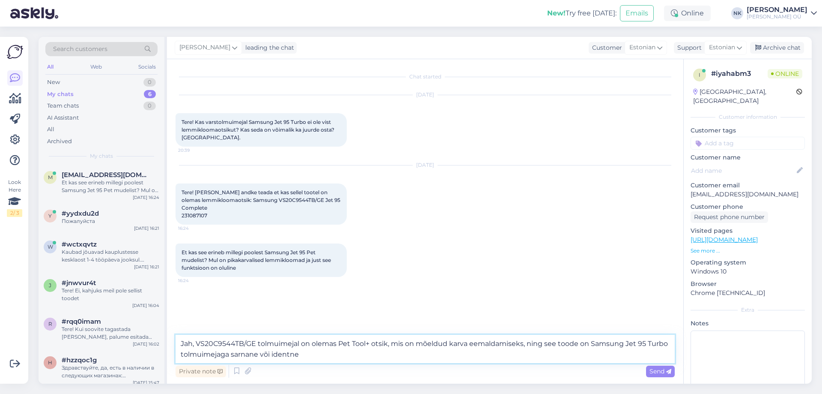
click at [468, 345] on textarea "Jah, VS20C9544TB/GE tolmuimejal on olemas Pet Tool+ otsik, mis on mõeldud karva…" at bounding box center [425, 349] width 499 height 28
click at [507, 339] on textarea "Jah, VS20C9544TB/GE tolmuimejal on olemas Pet Tool+ otsik, mis on mõeldud karva…" at bounding box center [425, 349] width 499 height 28
drag, startPoint x: 524, startPoint y: 341, endPoint x: 467, endPoint y: 340, distance: 56.6
click at [467, 340] on textarea "Jah, VS20C9544TB/GE tolmuimejal on olemas Pet Tool+ otsik, mis on mõeldud karva…" at bounding box center [425, 349] width 499 height 28
click at [470, 340] on textarea "Jah, VS20C9544TB/GE tolmuimejal on olemas Pet Tool+ otsik, mis on mõeldud karva…" at bounding box center [425, 349] width 499 height 28
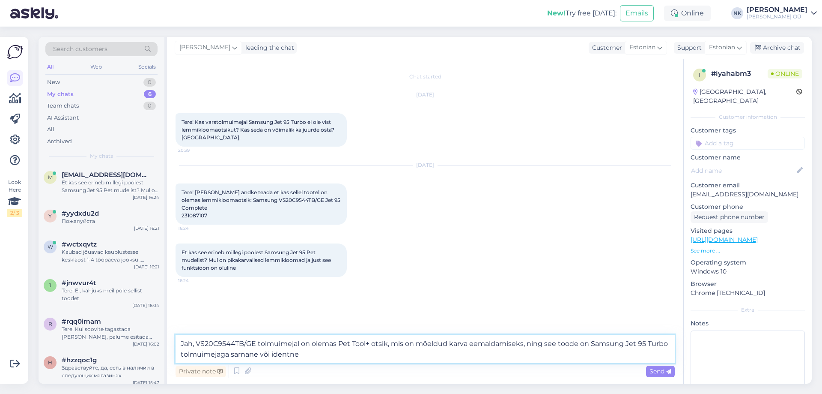
click at [468, 341] on textarea "Jah, VS20C9544TB/GE tolmuimejal on olemas Pet Tool+ otsik, mis on mõeldud karva…" at bounding box center [425, 349] width 499 height 28
click at [254, 353] on textarea "Jah, VS20C9544TB/GE tolmuimejal on olemas Pet Tool+ otsik, mis on mõeldud karva…" at bounding box center [425, 349] width 499 height 28
type textarea "Jah, VS20C9544TB/GE tolmuimejal on olemas Pet Tool+ otsik, mis on mõeldud karva…"
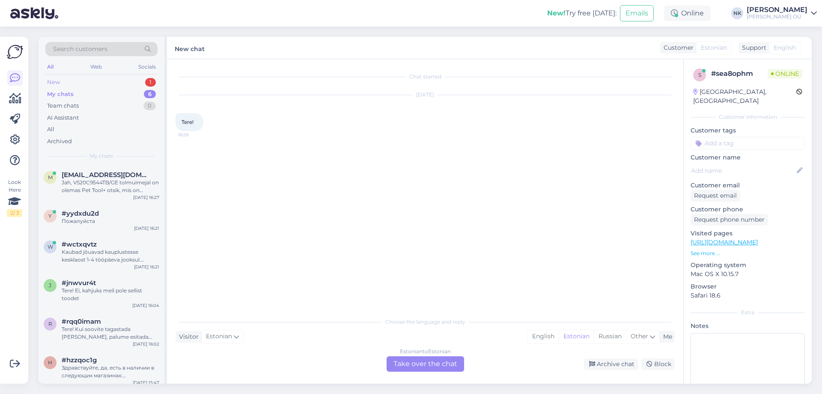
click at [131, 81] on div "New 1" at bounding box center [101, 82] width 112 height 12
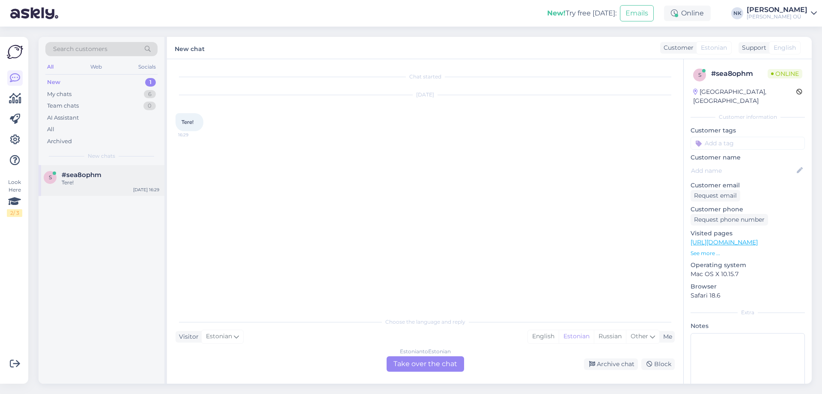
click at [101, 172] on span "#sea8ophm" at bounding box center [82, 175] width 40 height 8
click at [440, 362] on div "Estonian to Estonian Take over the chat" at bounding box center [426, 363] width 78 height 15
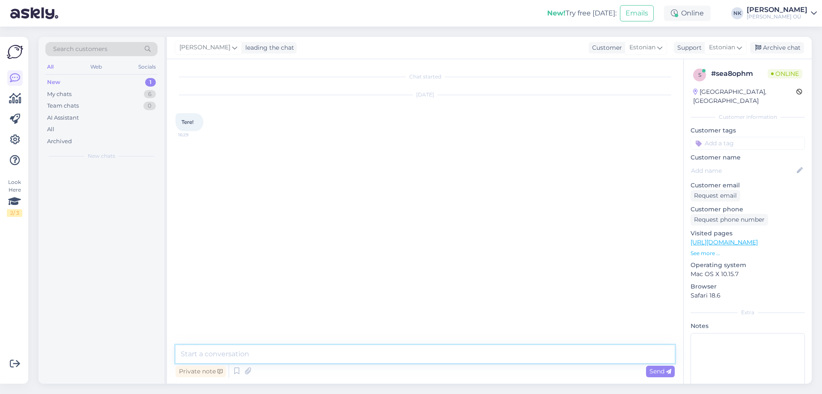
click at [425, 359] on textarea at bounding box center [425, 354] width 499 height 18
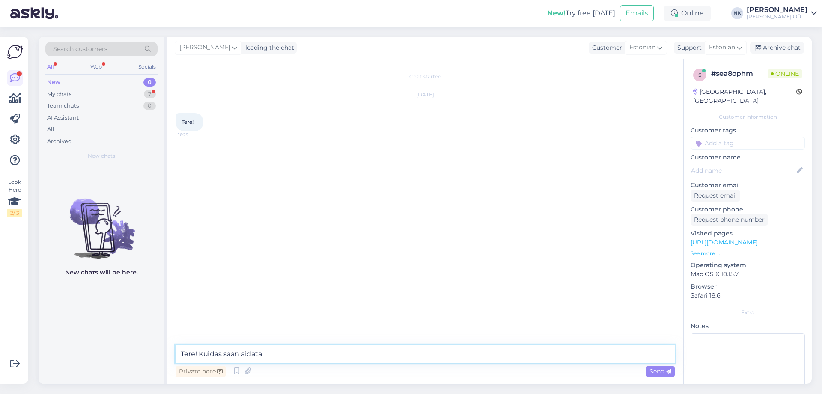
type textarea "Tere! Kuidas saan aidata?"
click at [134, 91] on div "My chats 7" at bounding box center [101, 94] width 112 height 12
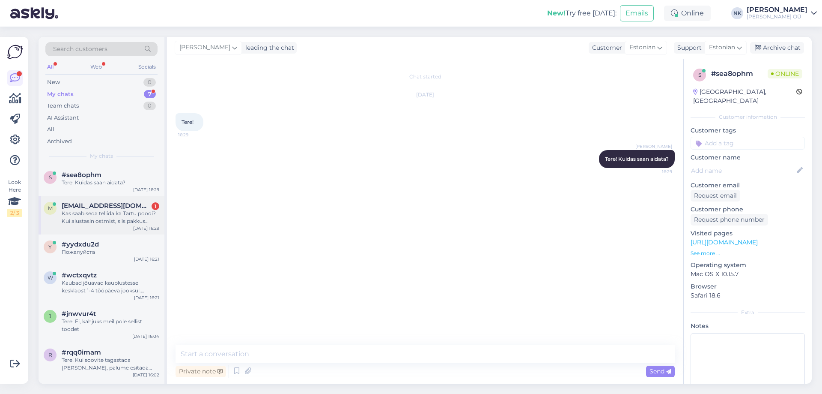
click at [114, 205] on span "[EMAIL_ADDRESS][DOMAIN_NAME]" at bounding box center [106, 206] width 89 height 8
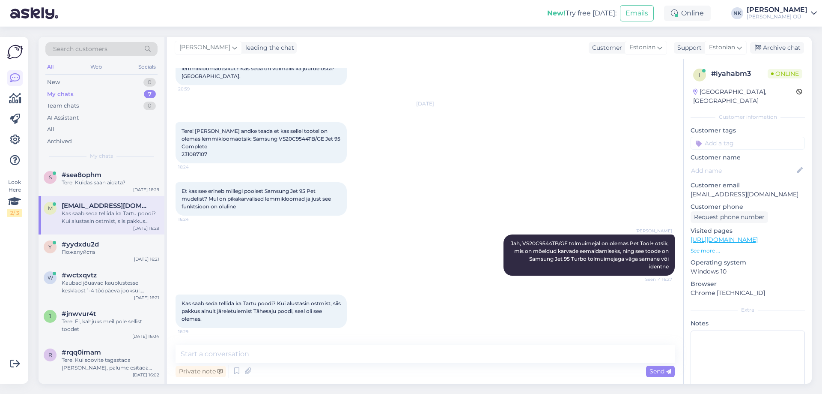
click at [741, 236] on link "[URL][DOMAIN_NAME]" at bounding box center [724, 240] width 67 height 8
click at [324, 356] on textarea at bounding box center [425, 354] width 499 height 18
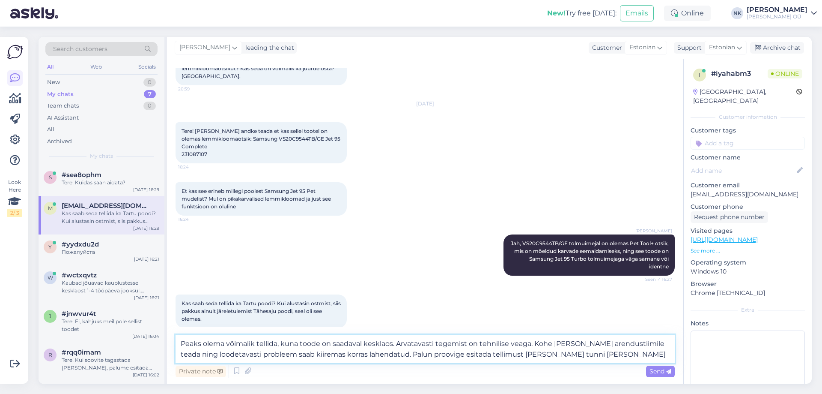
type textarea "Peaks olema võimalik tellida, kuna toode on saadaval kesklaos. Arvatavasti tege…"
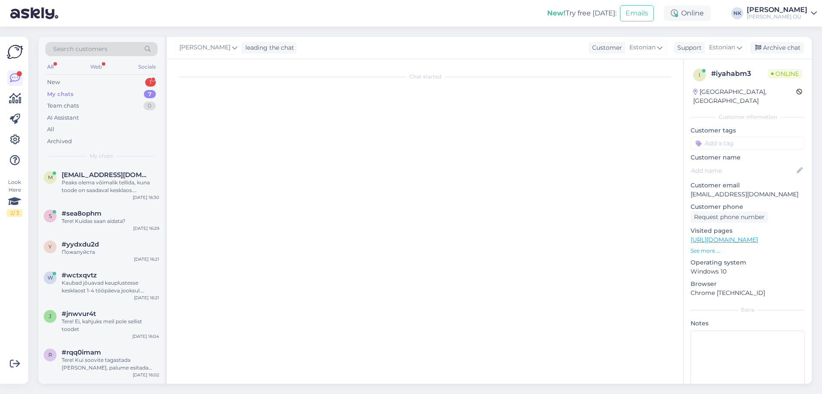
scroll to position [0, 0]
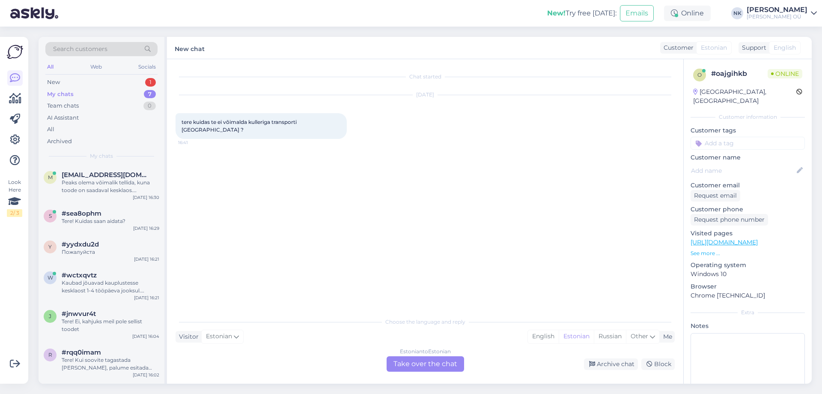
click at [718, 249] on p "See more ..." at bounding box center [748, 253] width 114 height 8
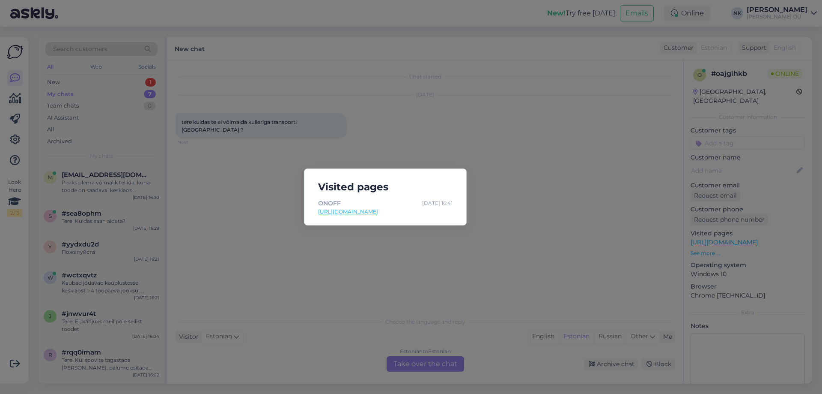
click at [404, 250] on div "Visited pages ONOFF [DATE] 16:41 [URL][DOMAIN_NAME]" at bounding box center [411, 197] width 822 height 394
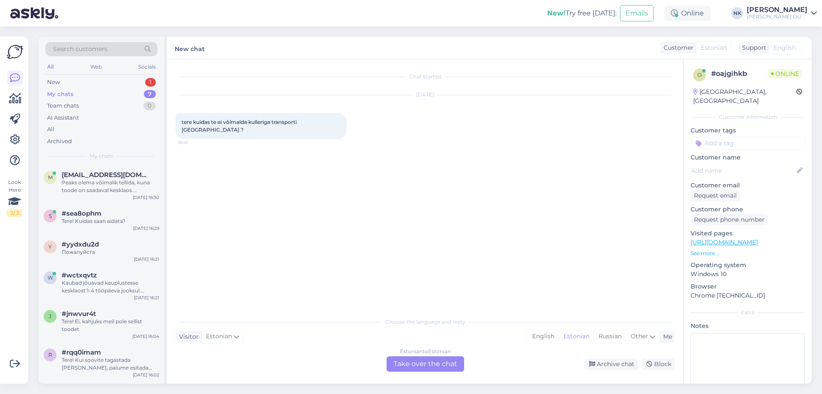
click at [439, 364] on div "Estonian to Estonian Take over the chat" at bounding box center [426, 363] width 78 height 15
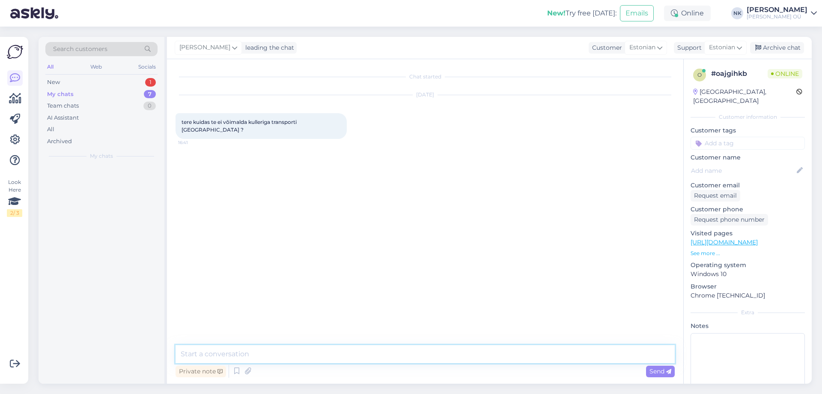
click at [386, 347] on textarea at bounding box center [425, 354] width 499 height 18
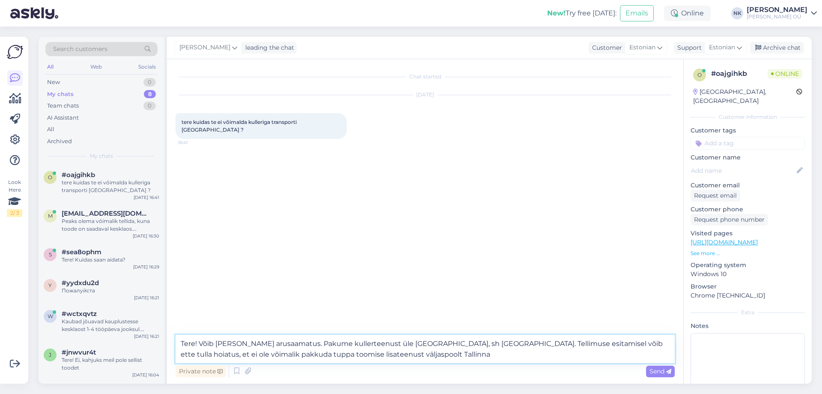
click at [264, 353] on textarea "Tere! Võib [PERSON_NAME] arusaamatus. Pakume kullerteenust üle [GEOGRAPHIC_DATA…" at bounding box center [425, 349] width 499 height 28
click at [301, 359] on textarea "Tere! Võib [PERSON_NAME] arusaamatus. Pakume kullerteenust üle [GEOGRAPHIC_DATA…" at bounding box center [425, 349] width 499 height 28
type textarea "Tere! Võib [PERSON_NAME] arusaamatus. Pakume kullerteenust üle [GEOGRAPHIC_DATA…"
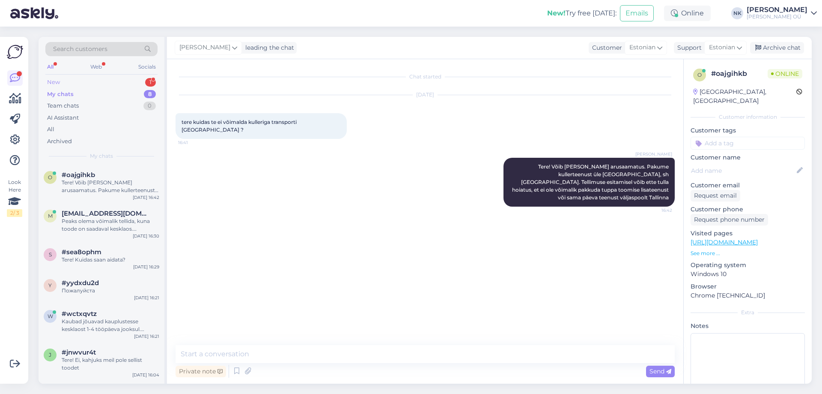
click at [126, 84] on div "New 1" at bounding box center [101, 82] width 112 height 12
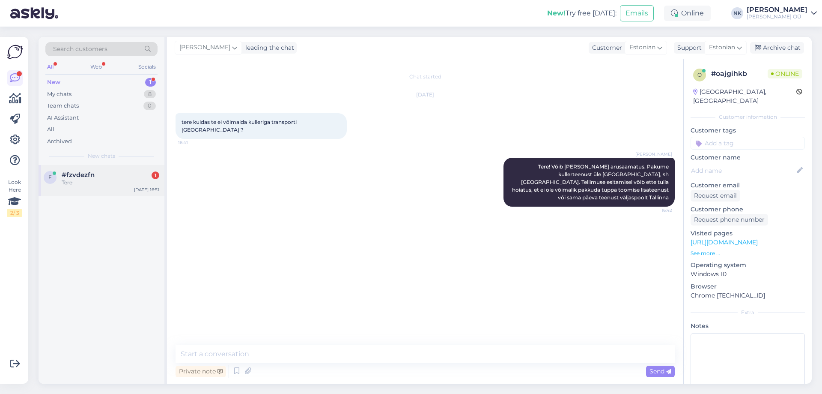
click at [138, 181] on div "Tere" at bounding box center [111, 183] width 98 height 8
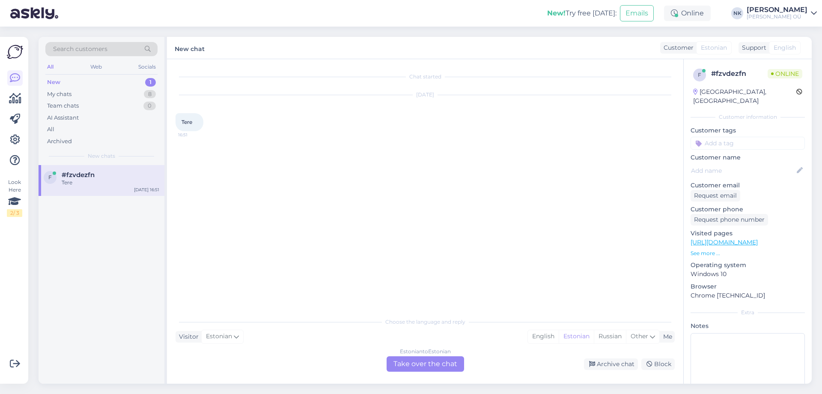
click at [409, 365] on div "Estonian to Estonian Take over the chat" at bounding box center [426, 363] width 78 height 15
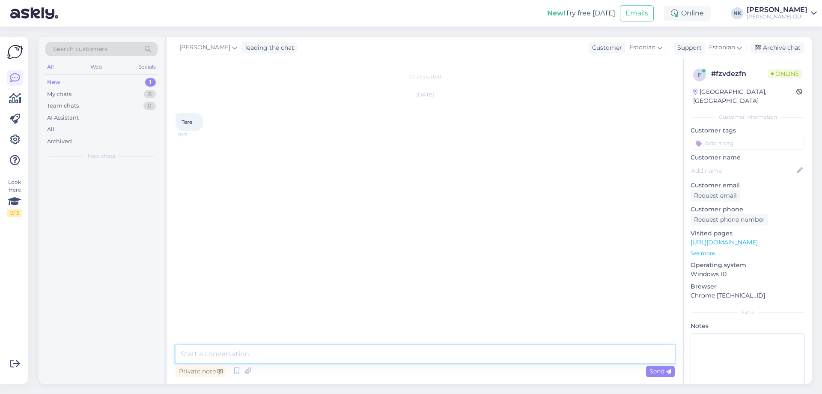
click at [403, 353] on textarea at bounding box center [425, 354] width 499 height 18
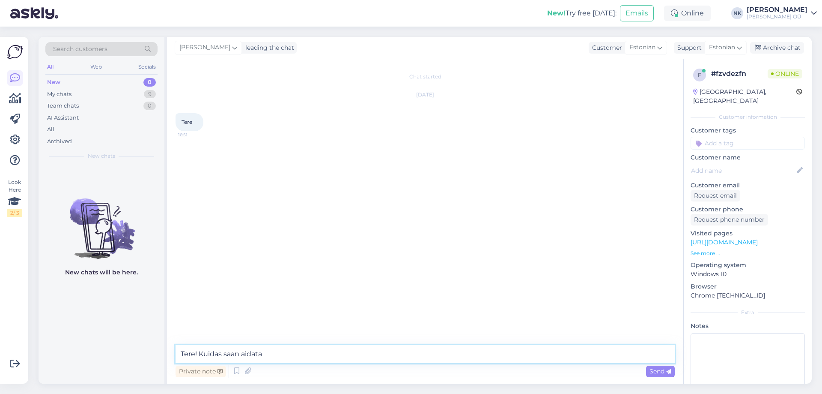
type textarea "Tere! Kuidas saan aidata?"
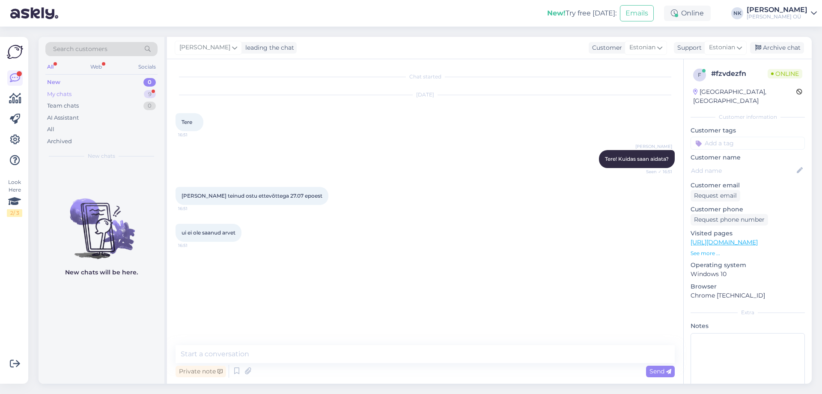
click at [109, 98] on div "My chats 9" at bounding box center [101, 94] width 112 height 12
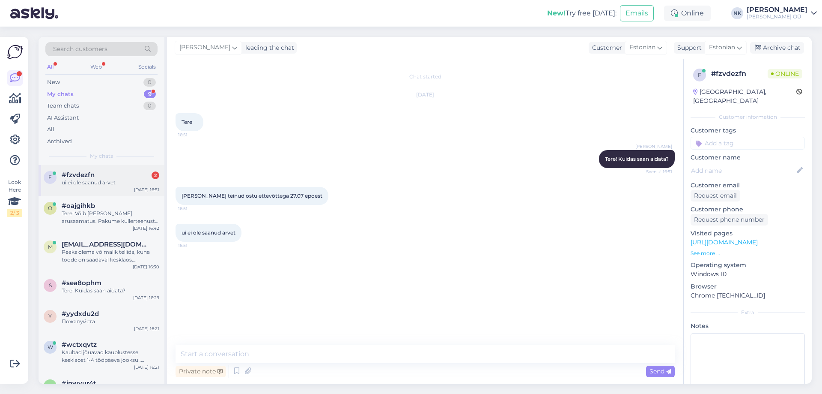
click at [110, 181] on div "ui ei ole saanud arvet" at bounding box center [111, 183] width 98 height 8
click at [348, 347] on textarea at bounding box center [425, 354] width 499 height 18
click at [347, 350] on textarea at bounding box center [425, 354] width 499 height 18
type textarea "Palun öelge tellimuse või arve numbri"
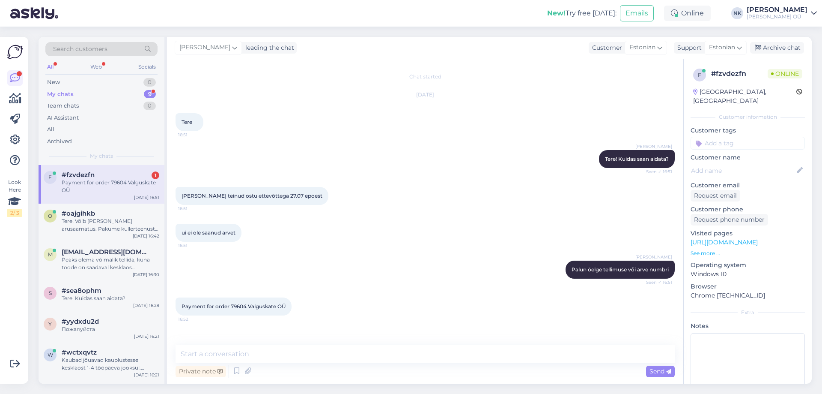
click at [117, 170] on div "f #fzvdezfn 1 Payment for order 79604 Valguskate OÜ [DATE] 16:51" at bounding box center [102, 184] width 126 height 39
click at [261, 308] on span "Payment for order 79604 Valguskate OÜ" at bounding box center [234, 306] width 104 height 6
copy span "Valguskate"
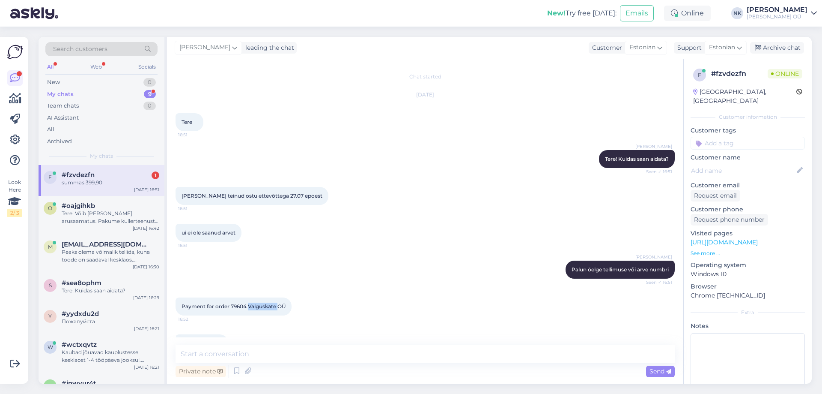
scroll to position [24, 0]
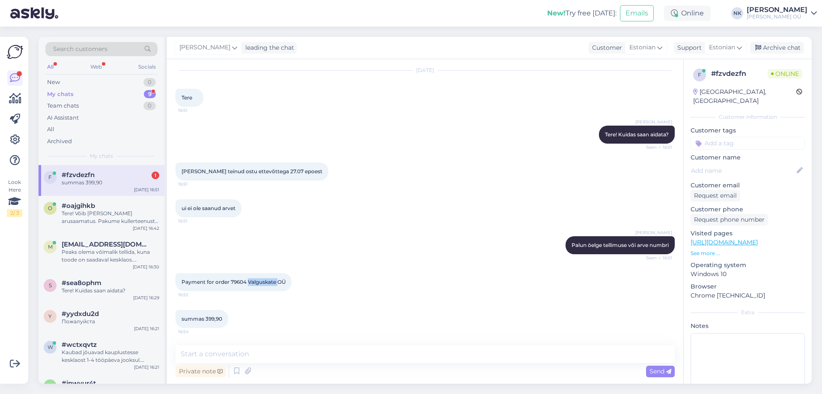
click at [266, 283] on span "Payment for order 79604 Valguskate OÜ" at bounding box center [234, 281] width 104 height 6
click at [435, 178] on div "[PERSON_NAME] teinud ostu ettevõttega 27.07 epoest 16:51" at bounding box center [425, 171] width 499 height 37
click at [336, 356] on textarea at bounding box center [425, 354] width 499 height 18
type textarea "[PERSON_NAME]"
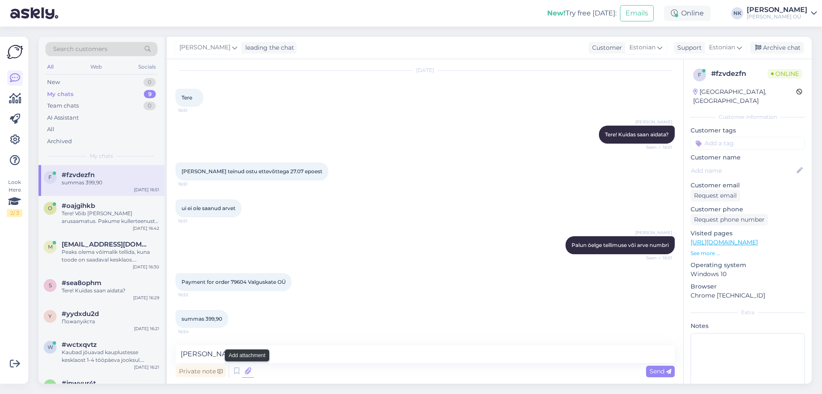
click at [246, 371] on icon at bounding box center [248, 371] width 12 height 13
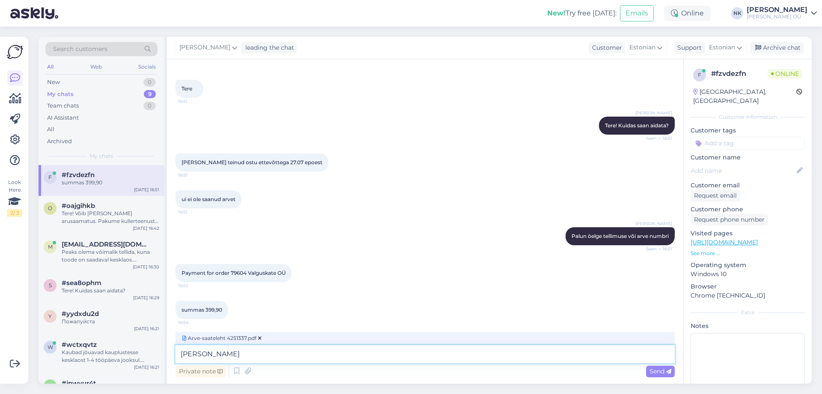
click at [347, 349] on textarea "[PERSON_NAME]" at bounding box center [425, 354] width 499 height 18
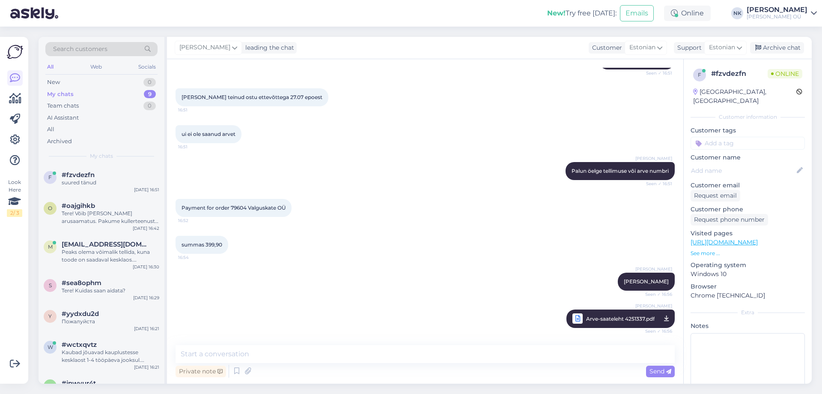
scroll to position [0, 0]
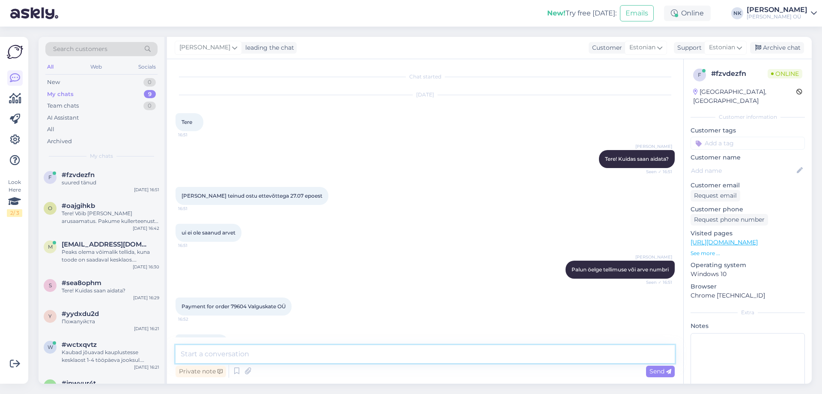
click at [280, 356] on textarea at bounding box center [425, 354] width 499 height 18
type textarea "Palun"
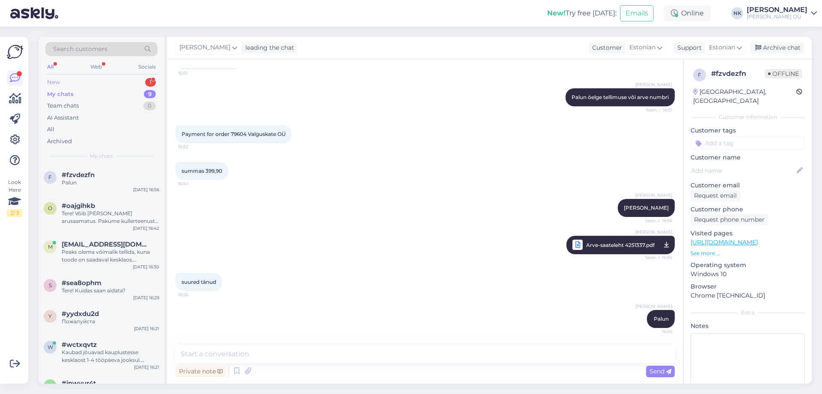
click at [128, 85] on div "New 1" at bounding box center [101, 82] width 112 height 12
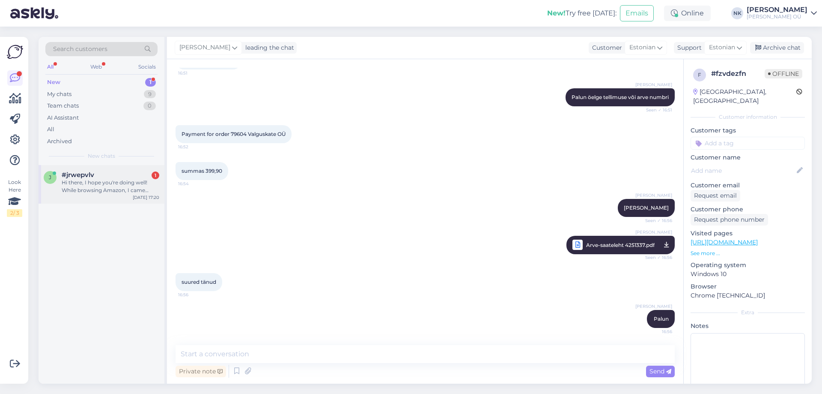
click at [120, 193] on div "Hi there, I hope you're doing well! While browsing Amazon, I came across your p…" at bounding box center [111, 186] width 98 height 15
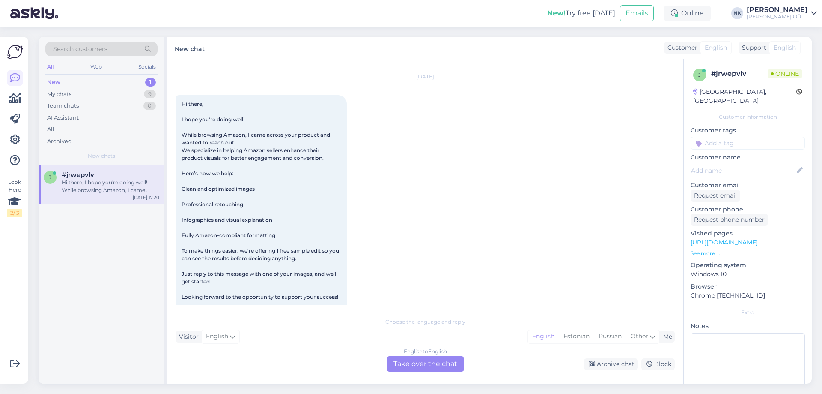
scroll to position [98, 0]
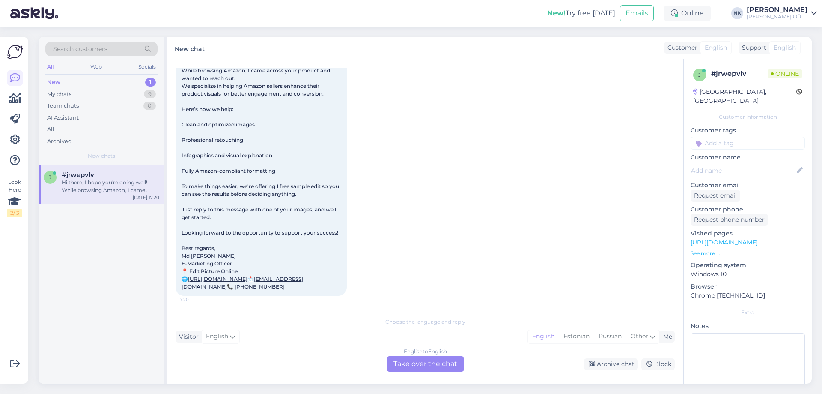
click at [445, 365] on div "English to English Take over the chat" at bounding box center [426, 363] width 78 height 15
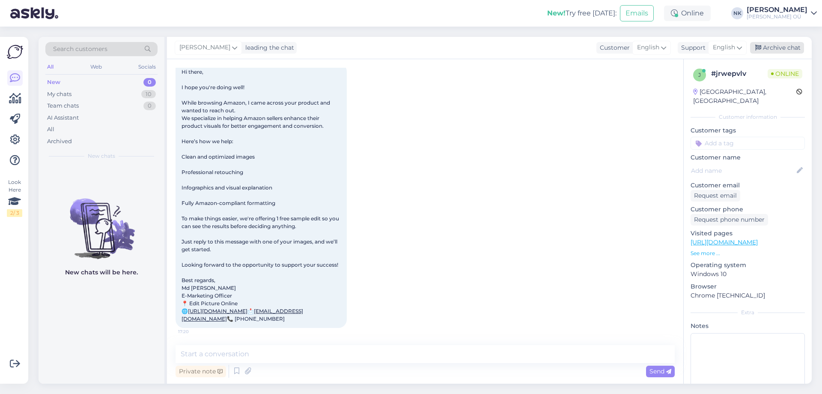
click at [786, 49] on div "Archive chat" at bounding box center [777, 48] width 54 height 12
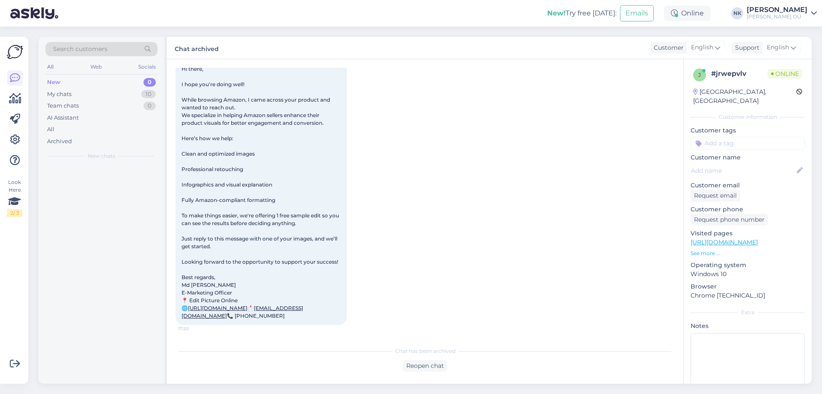
scroll to position [69, 0]
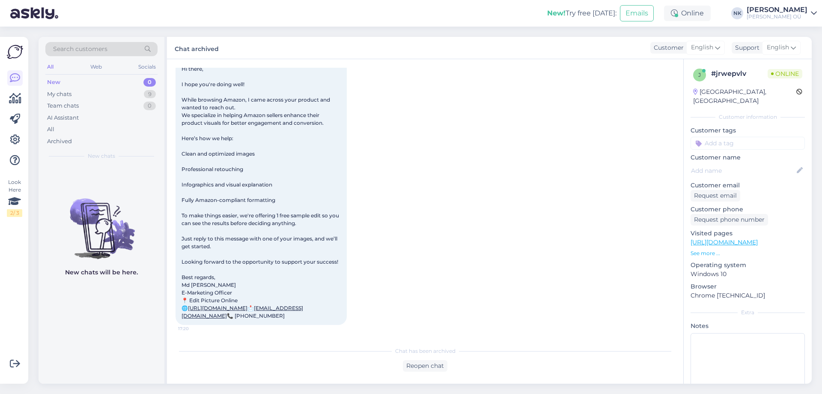
click at [789, 94] on div "[GEOGRAPHIC_DATA], [GEOGRAPHIC_DATA]" at bounding box center [748, 96] width 109 height 18
click at [797, 93] on icon at bounding box center [800, 92] width 6 height 6
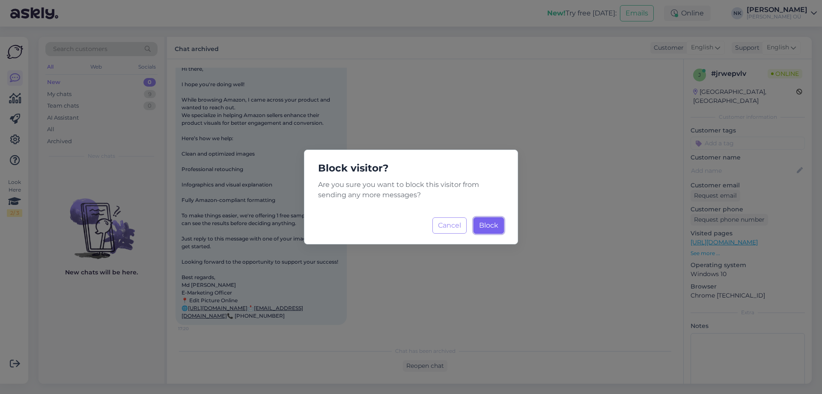
click at [495, 223] on span "Block" at bounding box center [488, 225] width 19 height 8
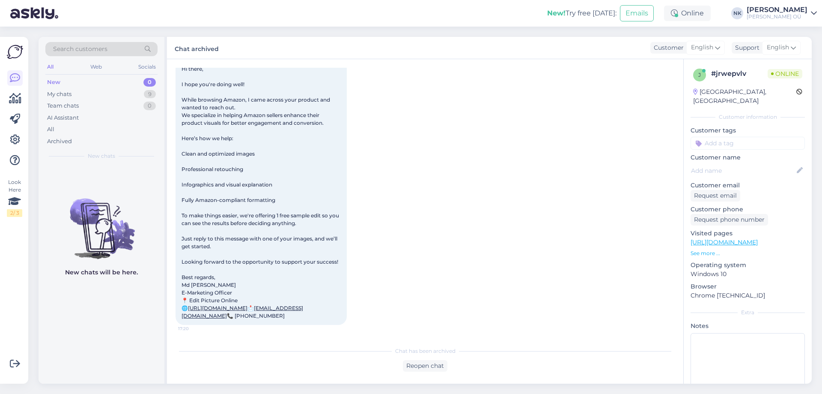
scroll to position [57, 0]
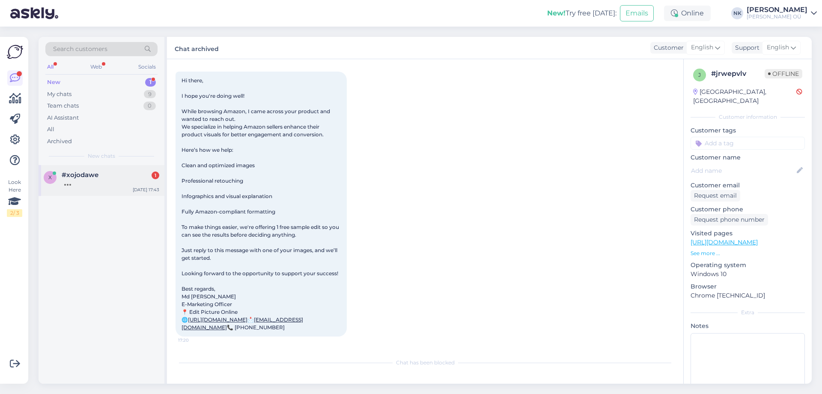
click at [140, 181] on div at bounding box center [111, 183] width 98 height 8
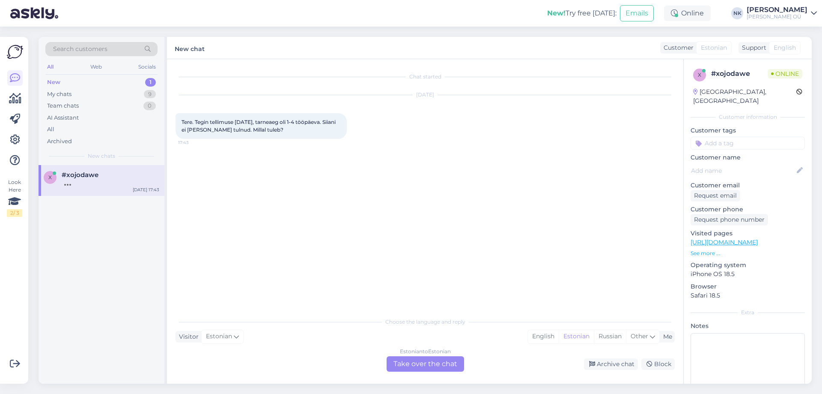
click at [415, 354] on div "Estonian to Estonian" at bounding box center [425, 351] width 51 height 8
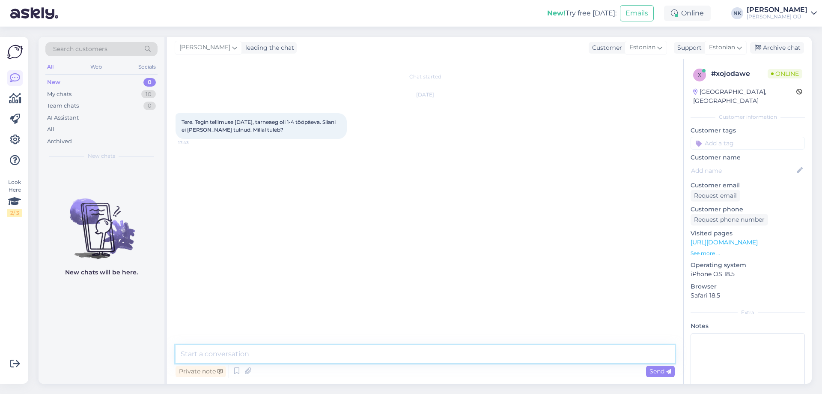
click at [396, 355] on textarea at bounding box center [425, 354] width 499 height 18
click at [218, 168] on span "Tellimus 204042" at bounding box center [203, 166] width 42 height 6
copy div "204042 17:43"
click at [347, 361] on textarea "Tere! Palun öelge tellimuse või arve n" at bounding box center [425, 354] width 499 height 18
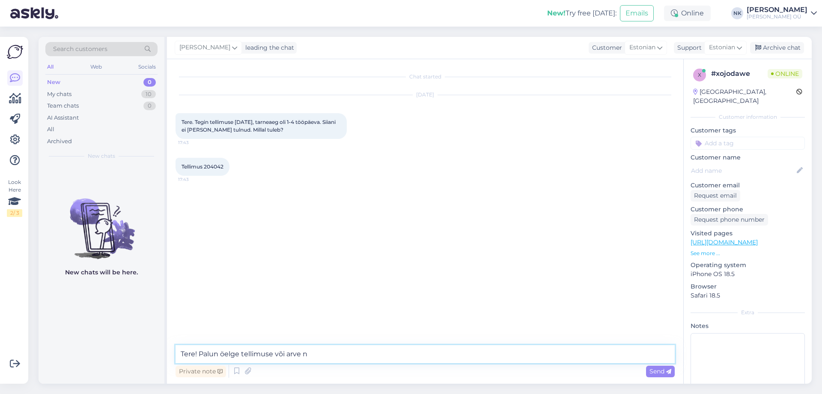
drag, startPoint x: 365, startPoint y: 357, endPoint x: 201, endPoint y: 354, distance: 163.2
click at [201, 354] on textarea "Tere! Palun öelge tellimuse või arve n" at bounding box center [425, 354] width 499 height 18
click at [346, 352] on textarea "Tere! [DATE] [PERSON_NAME] poolt maksekinnitust, tellimus jõaub 1-3 tööpäeva jo…" at bounding box center [425, 354] width 499 height 18
click at [484, 355] on textarea "Tere! [DATE] [PERSON_NAME] poolt maksekinnitust, tellimus jõaub 1-3 tööpäeva jo…" at bounding box center [425, 354] width 499 height 18
type textarea "Tere! [DATE] [PERSON_NAME] poolt maksekinnitust, tellimus jõuab 1-3 tööpäeva jo…"
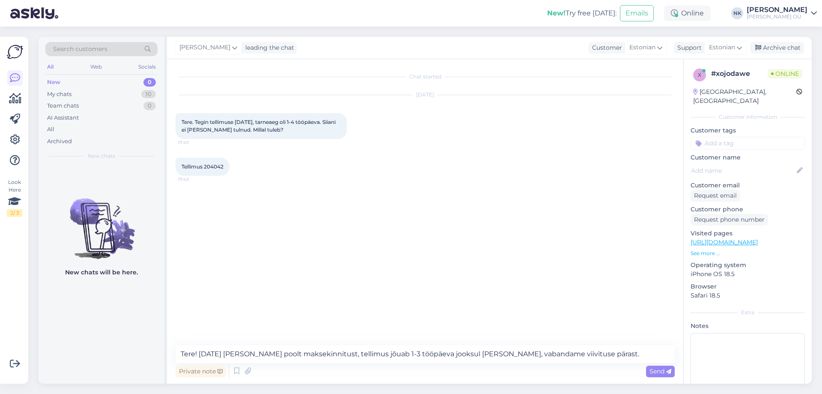
click at [519, 364] on div "Private note Send" at bounding box center [425, 371] width 499 height 16
click at [532, 356] on textarea "Tere! [DATE] [PERSON_NAME] poolt maksekinnitust, tellimus jõuab 1-3 tööpäeva jo…" at bounding box center [425, 354] width 499 height 18
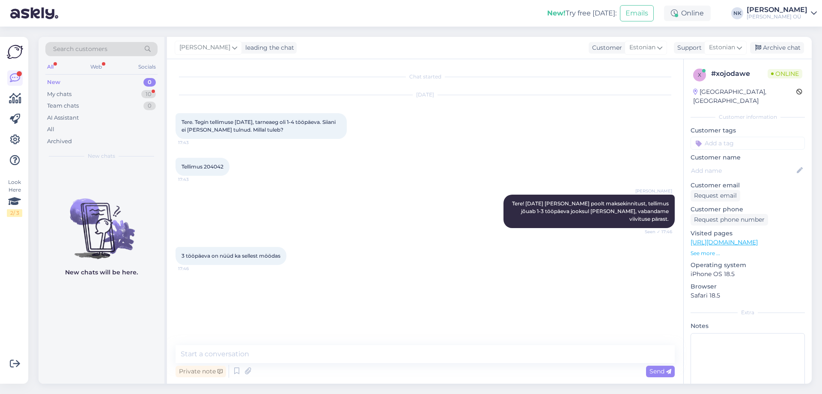
click at [290, 343] on div "Chat started [DATE] Tere. Tegin tellimuse [DATE], tarneaeg oli 1-4 tööpäeva. Si…" at bounding box center [425, 221] width 517 height 324
click at [290, 345] on textarea at bounding box center [425, 354] width 499 height 18
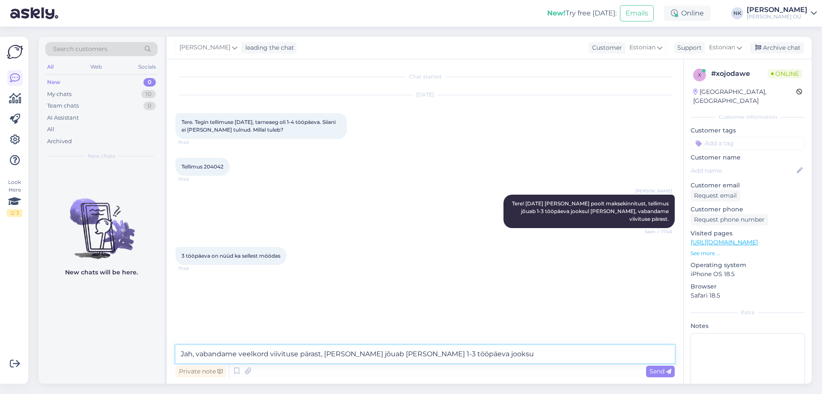
type textarea "Jah, vabandame veelkord viivituse pärast, [PERSON_NAME] jõuab [PERSON_NAME] 1-3…"
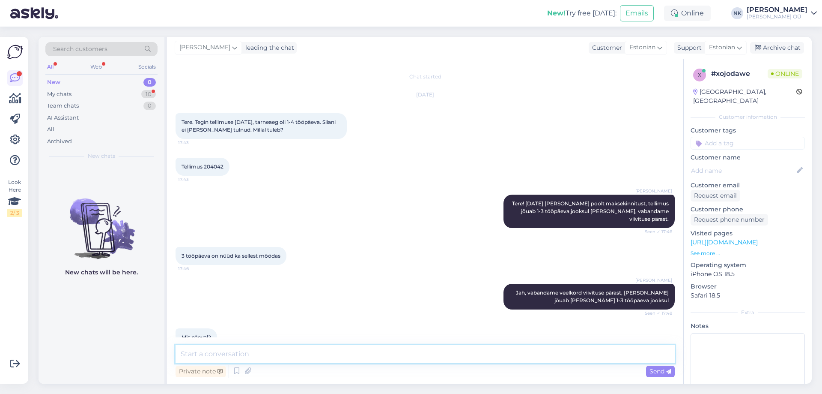
scroll to position [18, 0]
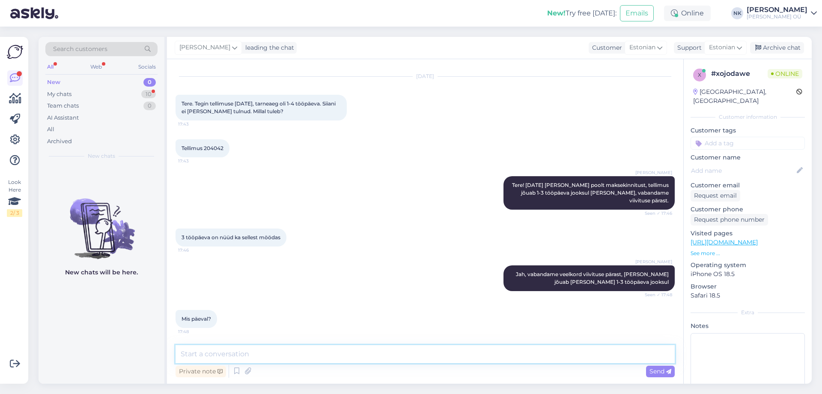
click at [365, 362] on textarea at bounding box center [425, 354] width 499 height 18
click at [235, 345] on textarea at bounding box center [425, 354] width 499 height 18
click at [239, 354] on textarea at bounding box center [425, 354] width 499 height 18
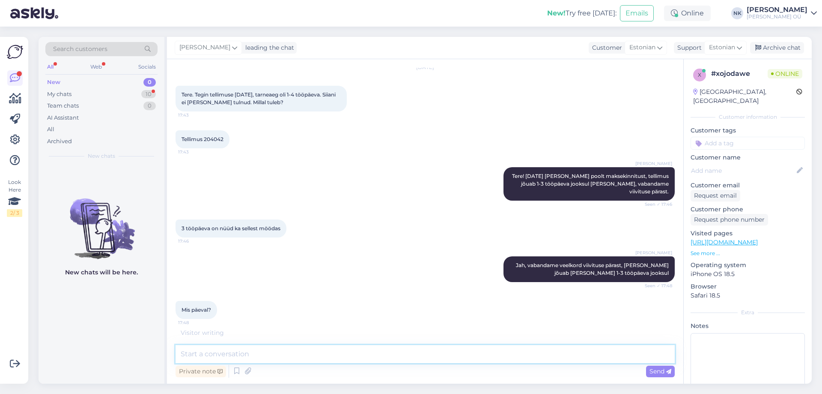
click at [291, 361] on textarea at bounding box center [425, 354] width 499 height 18
type textarea "Neljapäeval või reedel"
